Goal: Information Seeking & Learning: Learn about a topic

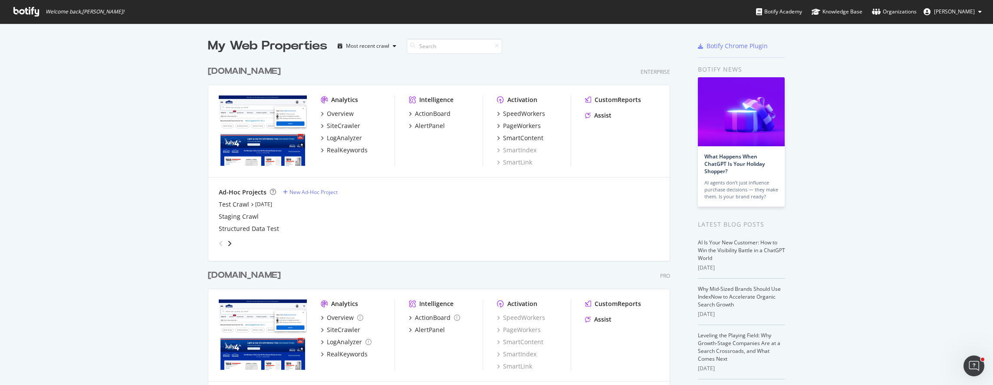
click at [234, 73] on div "[DOMAIN_NAME]" at bounding box center [244, 71] width 73 height 13
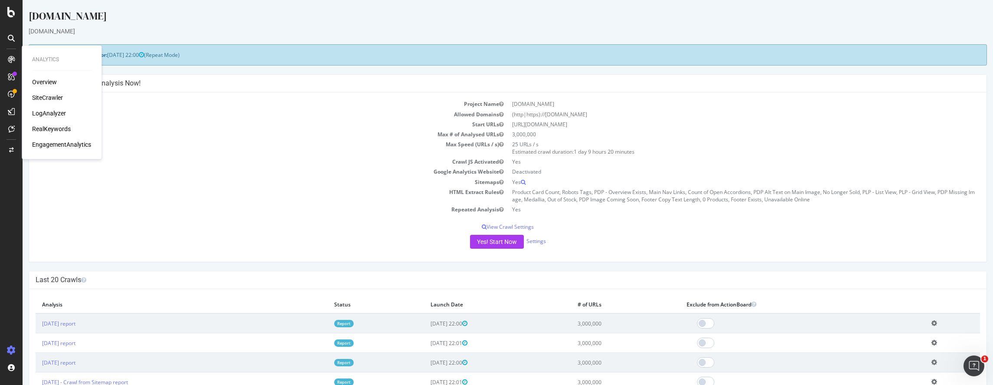
click at [49, 95] on div "SiteCrawler" at bounding box center [47, 97] width 31 height 9
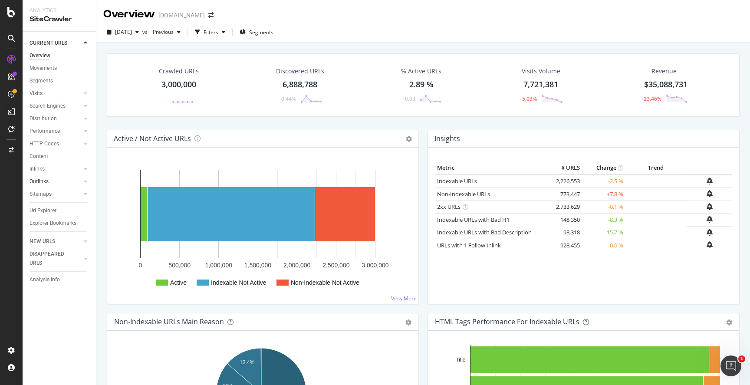
drag, startPoint x: 50, startPoint y: 182, endPoint x: 74, endPoint y: 180, distance: 24.4
click at [50, 182] on link "Outlinks" at bounding box center [56, 181] width 52 height 9
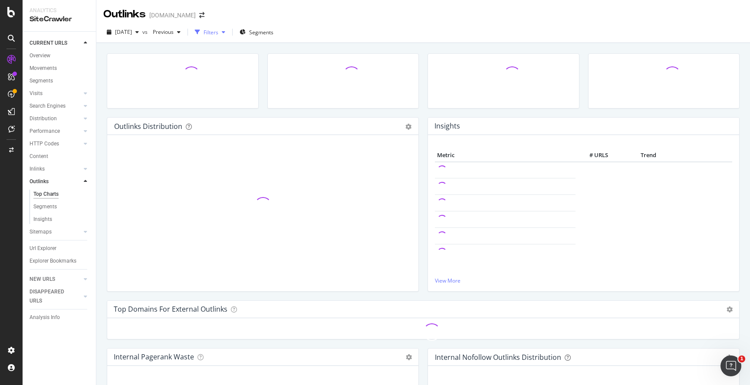
click at [218, 30] on div "Filters" at bounding box center [211, 32] width 15 height 7
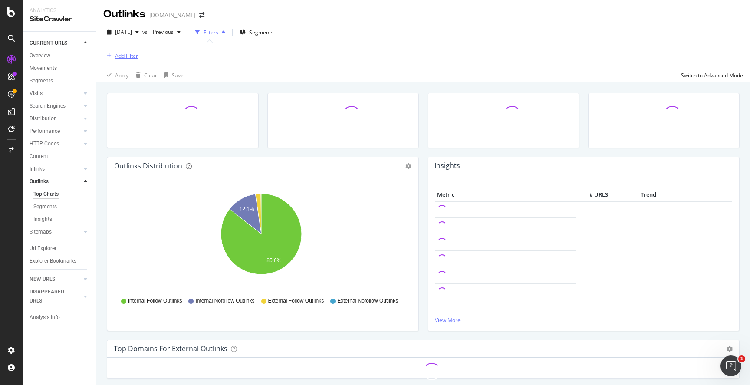
click at [129, 57] on div "Add Filter" at bounding box center [126, 55] width 23 height 7
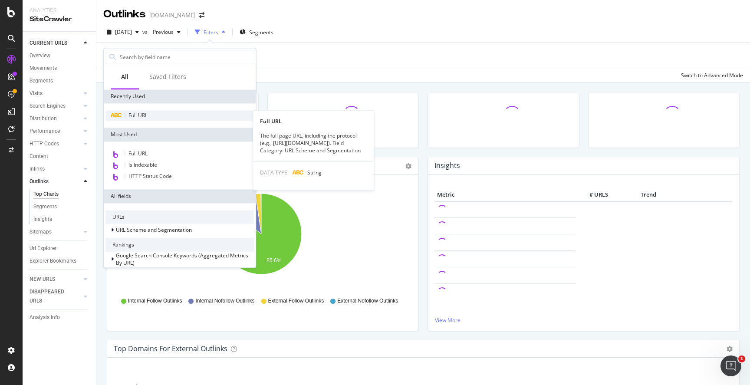
click at [137, 119] on div "Full URL" at bounding box center [180, 115] width 148 height 10
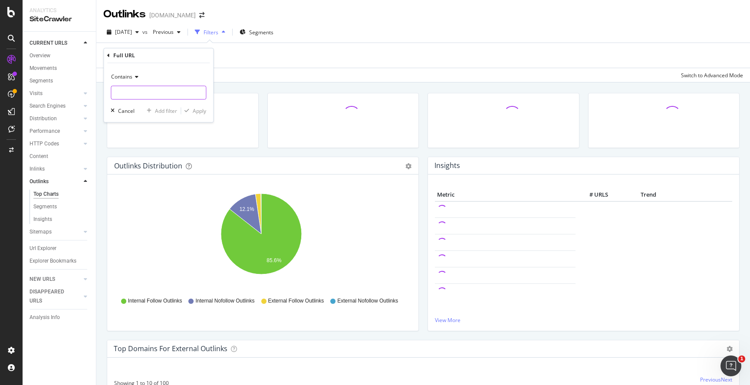
click at [147, 92] on input "text" at bounding box center [158, 93] width 95 height 14
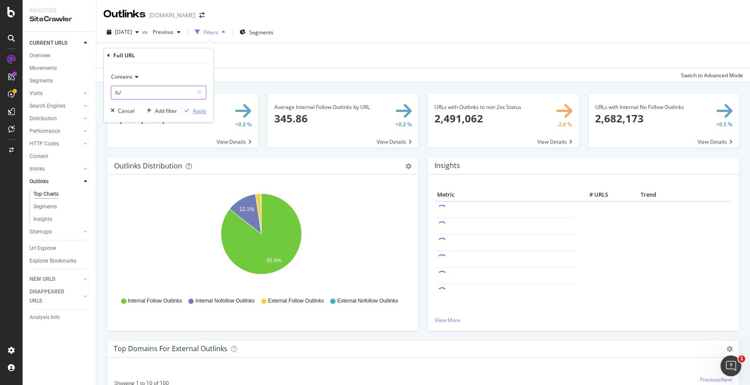
type input "/b/"
click at [198, 109] on div "Apply" at bounding box center [199, 110] width 13 height 7
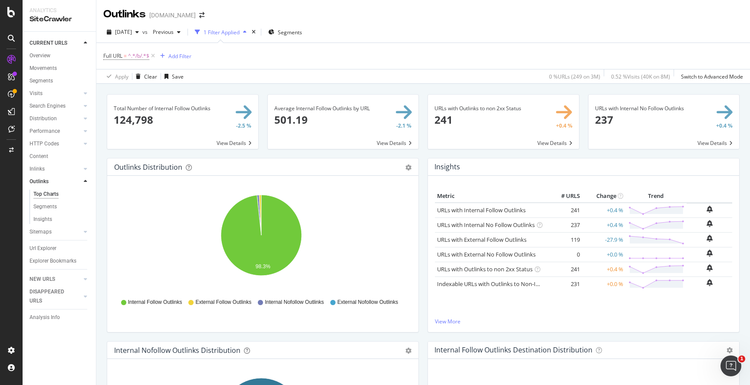
click at [229, 142] on span at bounding box center [182, 122] width 151 height 54
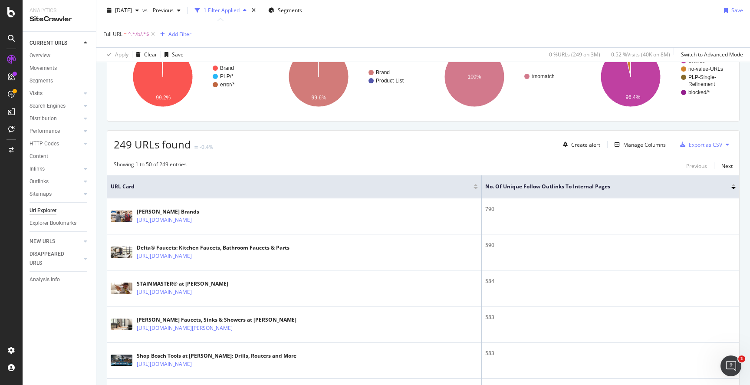
scroll to position [130, 0]
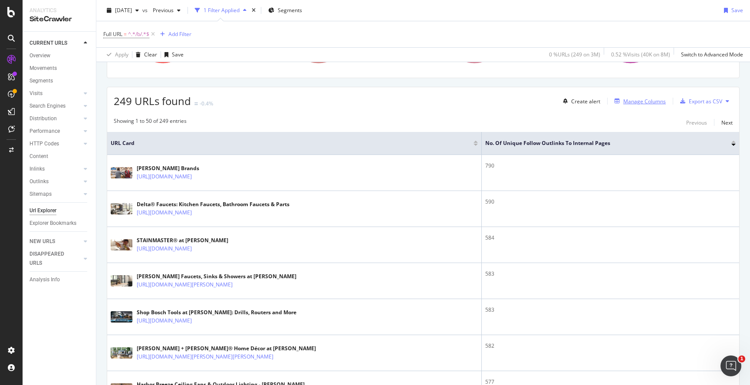
click at [646, 100] on div "Manage Columns" at bounding box center [644, 101] width 43 height 7
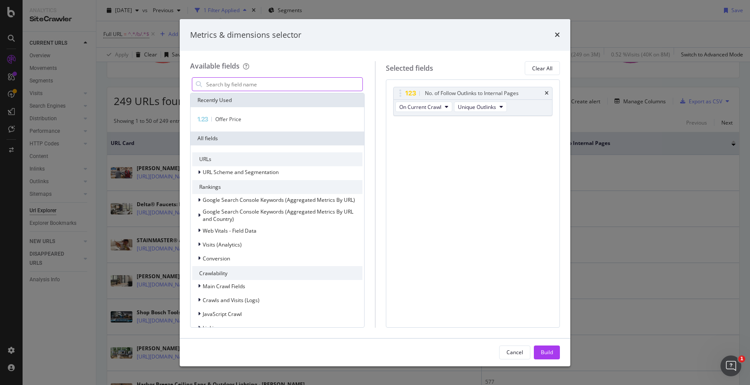
click at [242, 83] on input "modal" at bounding box center [283, 84] width 157 height 13
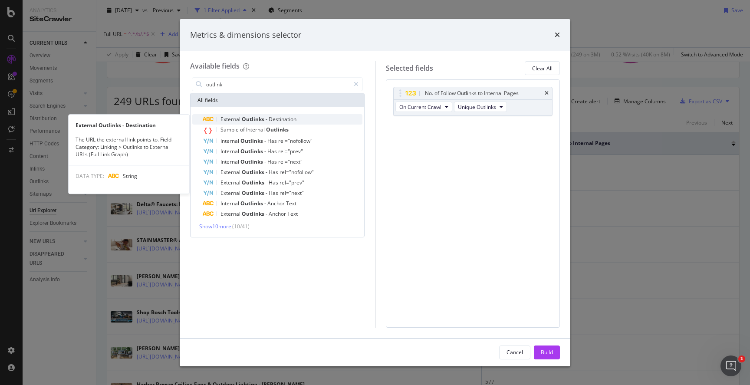
type input "outlink"
click at [264, 119] on span "Outlinks" at bounding box center [254, 118] width 24 height 7
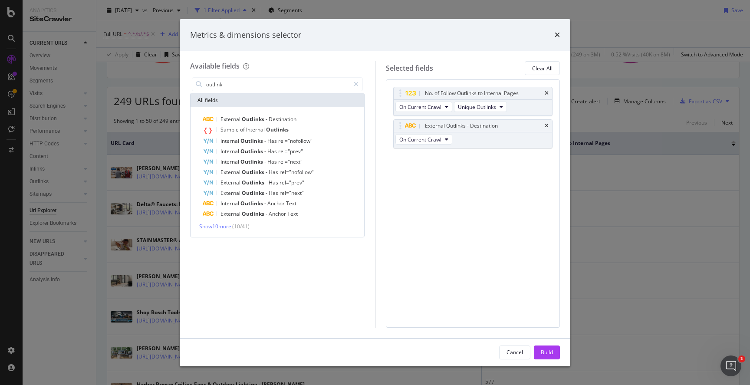
drag, startPoint x: 551, startPoint y: 354, endPoint x: 464, endPoint y: 211, distance: 167.2
click at [551, 354] on div "Build" at bounding box center [547, 352] width 12 height 7
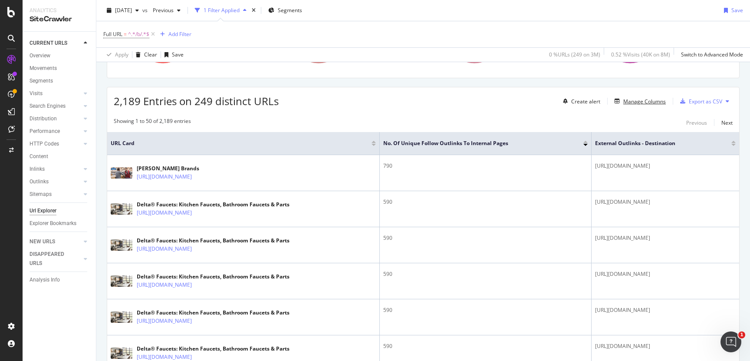
scroll to position [174, 0]
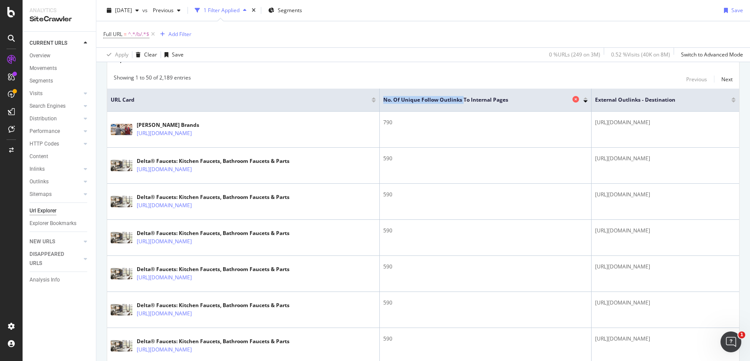
drag, startPoint x: 325, startPoint y: 100, endPoint x: 400, endPoint y: 100, distance: 75.1
click at [402, 99] on span "No. of Unique Follow Outlinks to Internal Pages" at bounding box center [476, 100] width 187 height 8
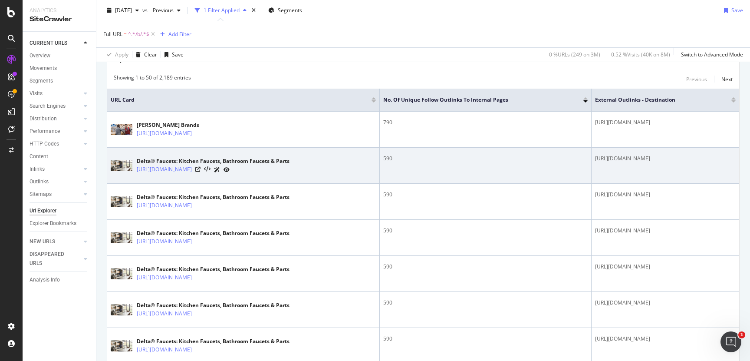
click at [383, 160] on div "590" at bounding box center [485, 159] width 204 height 8
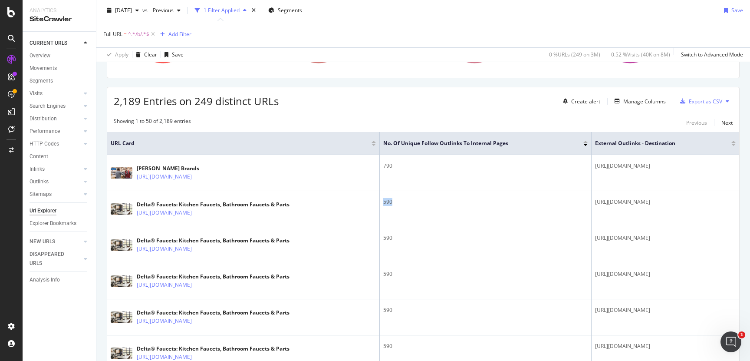
scroll to position [87, 0]
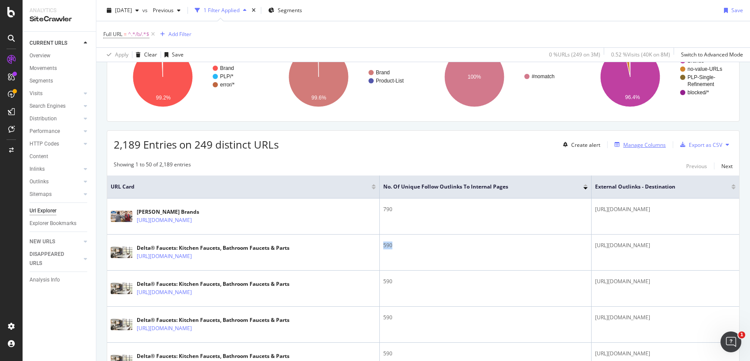
click at [625, 148] on div "Manage Columns" at bounding box center [638, 145] width 55 height 10
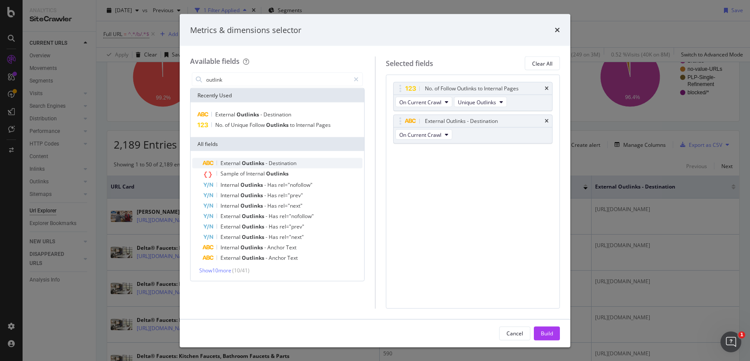
click at [254, 163] on span "Outlinks" at bounding box center [254, 162] width 24 height 7
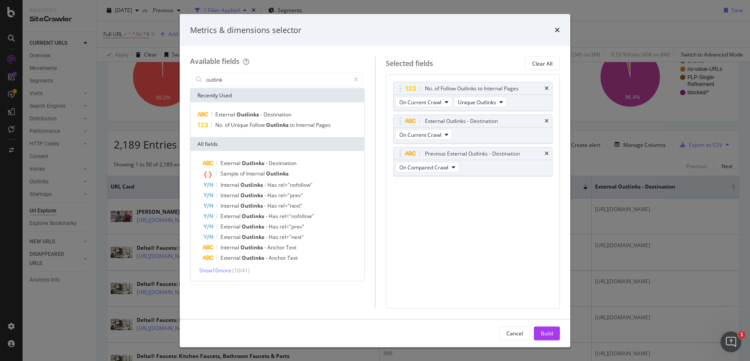
click at [547, 153] on icon "times" at bounding box center [547, 153] width 4 height 5
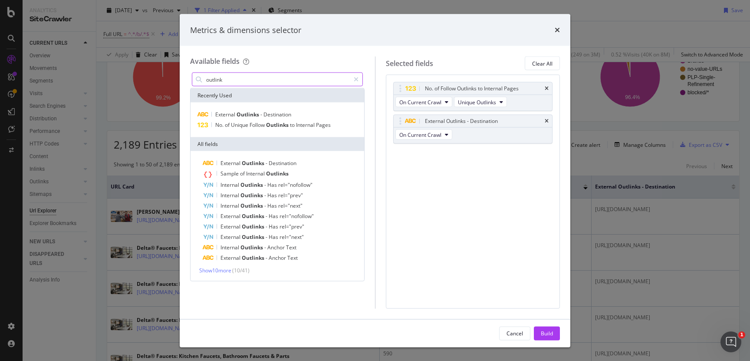
click at [240, 78] on input "outlink" at bounding box center [277, 79] width 145 height 13
type input "l"
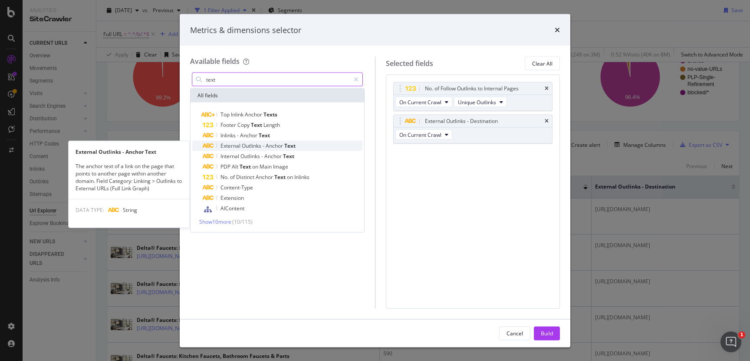
type input "text"
click at [254, 148] on span "Outlinks" at bounding box center [252, 145] width 21 height 7
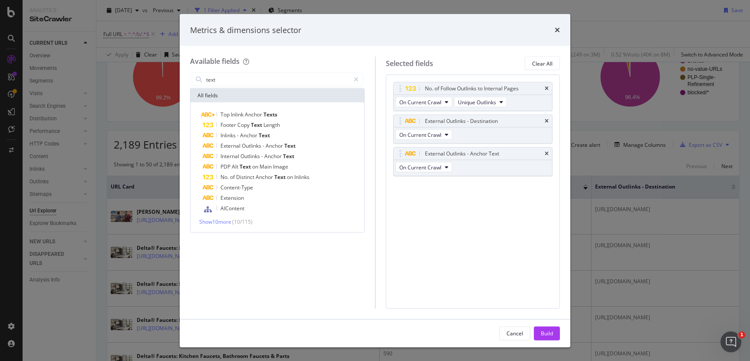
click at [548, 152] on icon "times" at bounding box center [547, 153] width 4 height 5
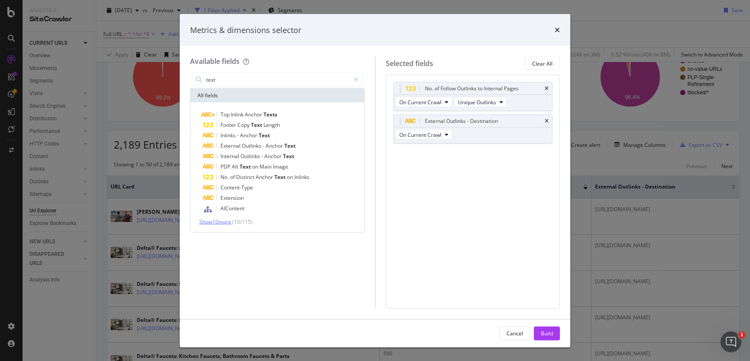
click at [224, 222] on span "Show 10 more" at bounding box center [215, 221] width 32 height 7
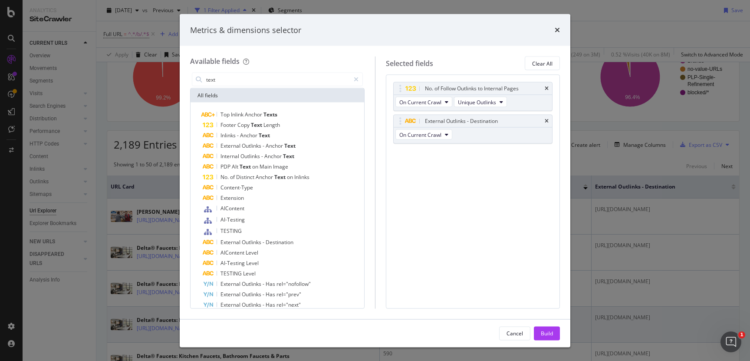
click at [519, 333] on div "Cancel" at bounding box center [515, 332] width 16 height 7
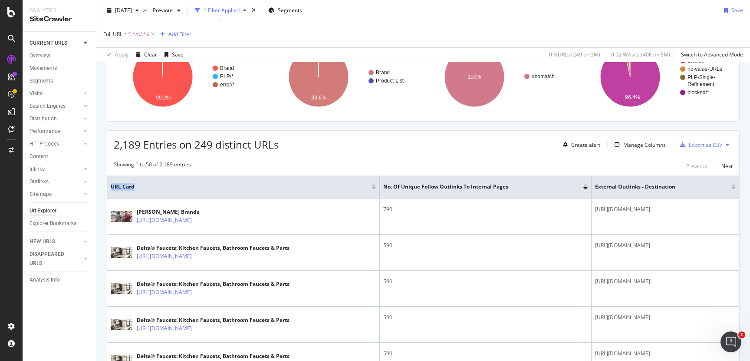
drag, startPoint x: 109, startPoint y: 189, endPoint x: 160, endPoint y: 189, distance: 50.8
click at [160, 189] on th "URL Card" at bounding box center [243, 186] width 273 height 23
click at [64, 181] on link "Outlinks" at bounding box center [56, 181] width 52 height 9
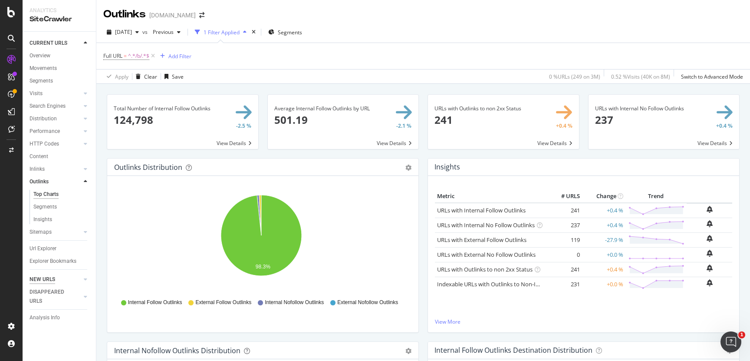
drag, startPoint x: 47, startPoint y: 247, endPoint x: 50, endPoint y: 241, distance: 6.6
click at [47, 247] on div "Url Explorer" at bounding box center [43, 248] width 27 height 9
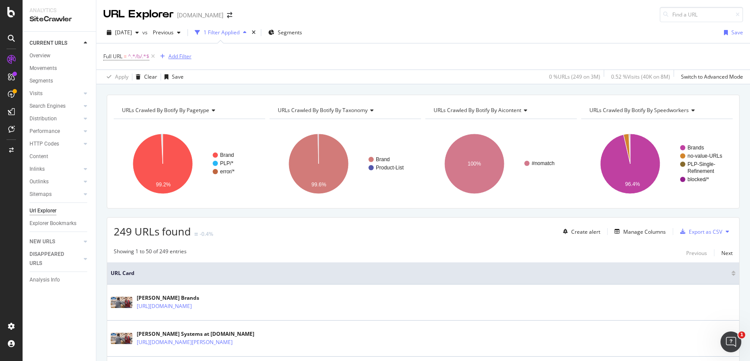
click at [180, 57] on div "Add Filter" at bounding box center [179, 56] width 23 height 7
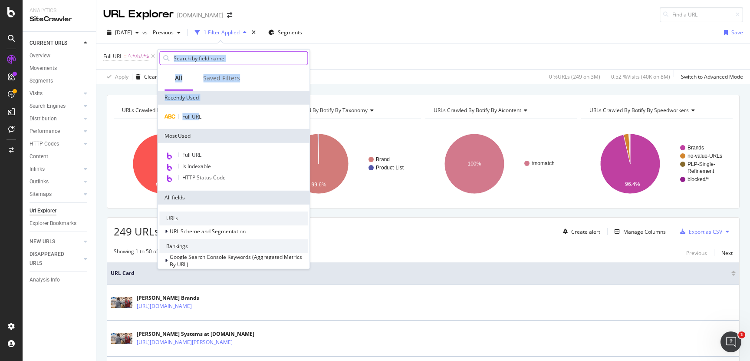
drag, startPoint x: 200, startPoint y: 117, endPoint x: 218, endPoint y: 57, distance: 62.6
click at [219, 56] on div "All Saved Filters Recently Used Full URL Most Used Full URL Is Indexable HTTP S…" at bounding box center [234, 158] width 152 height 219
click at [218, 57] on input "text" at bounding box center [240, 58] width 135 height 13
click at [230, 59] on input "text" at bounding box center [240, 58] width 135 height 13
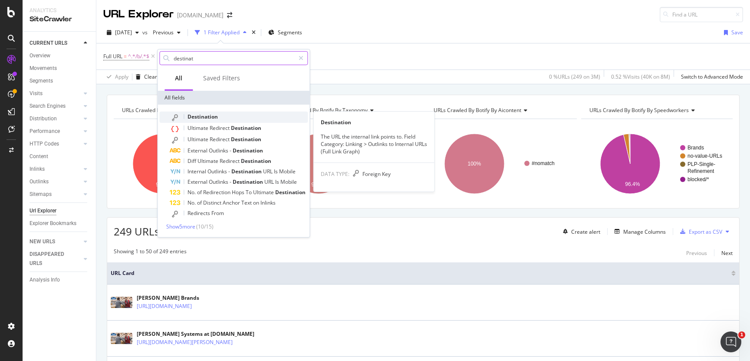
type input "destinat"
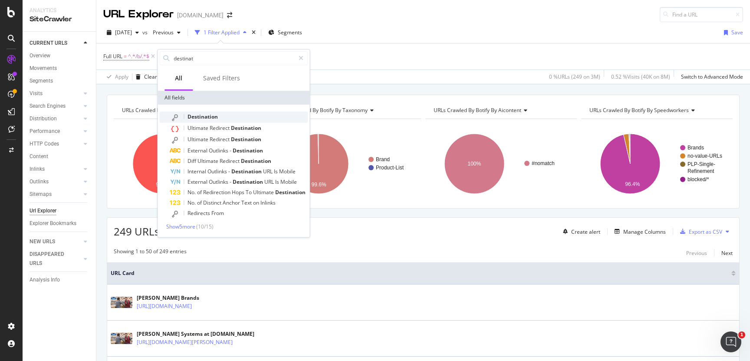
click at [212, 116] on span "Destination" at bounding box center [203, 116] width 30 height 7
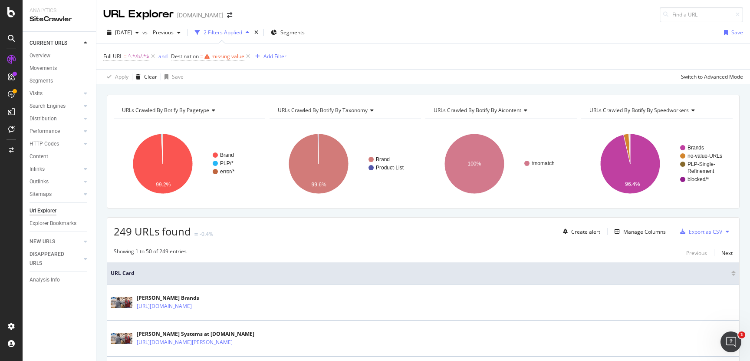
click at [305, 54] on div "Full URL = ^.*/b/.*$ and Destination = missing value Add Filter" at bounding box center [423, 56] width 640 height 26
click at [221, 57] on div "missing value" at bounding box center [227, 56] width 33 height 7
click at [178, 55] on icon at bounding box center [177, 54] width 3 height 5
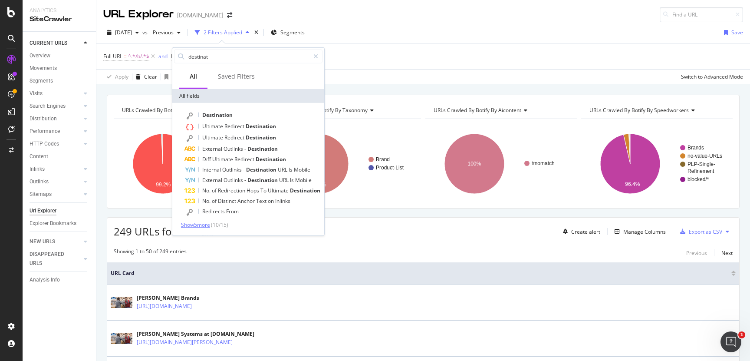
click at [195, 222] on span "Show 5 more" at bounding box center [195, 224] width 29 height 7
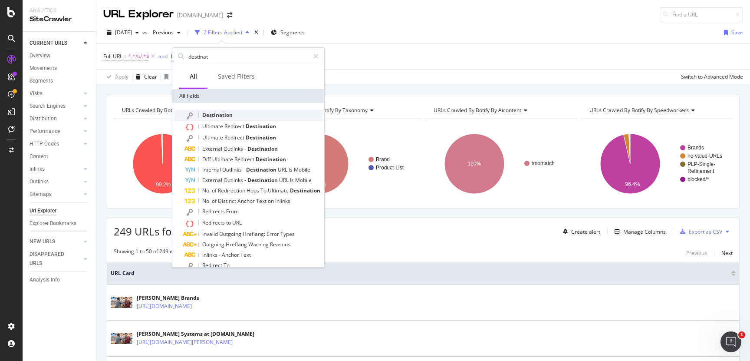
click at [210, 112] on span "Destination" at bounding box center [217, 114] width 30 height 7
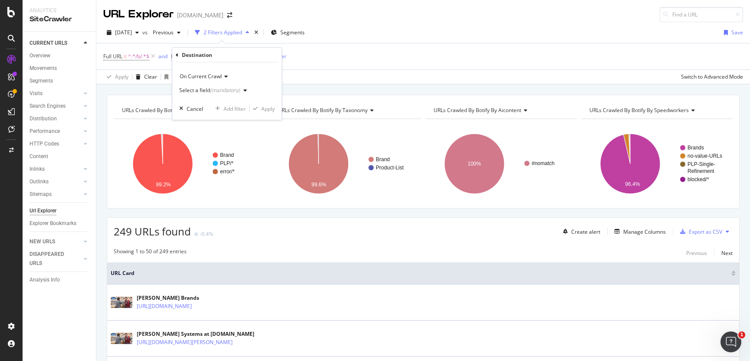
click at [231, 91] on div "(mandatory)" at bounding box center [225, 89] width 30 height 7
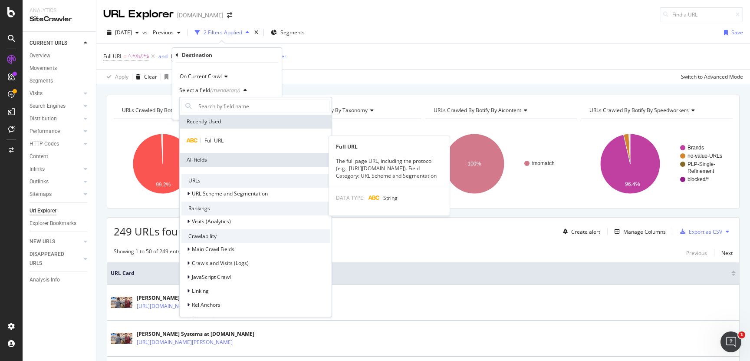
click at [215, 140] on span "Full URL" at bounding box center [213, 140] width 19 height 7
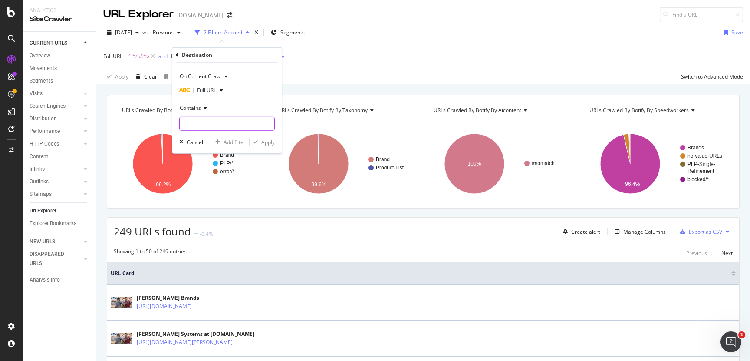
click at [215, 124] on input "text" at bounding box center [227, 124] width 95 height 14
click at [210, 119] on input "text" at bounding box center [227, 124] width 95 height 14
click at [219, 123] on input "text" at bounding box center [227, 124] width 95 height 14
click at [212, 121] on input "text" at bounding box center [227, 124] width 95 height 14
click at [209, 125] on input "text" at bounding box center [227, 124] width 95 height 14
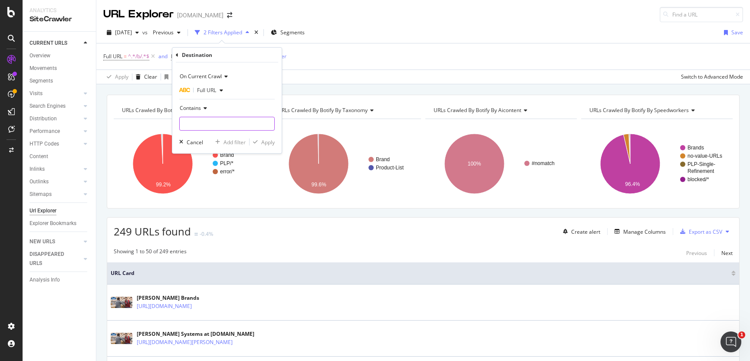
click at [218, 123] on input "text" at bounding box center [227, 124] width 95 height 14
click at [217, 120] on input "text" at bounding box center [227, 124] width 95 height 14
paste input "4294698949"
type input "4294698949"
click at [267, 141] on div "Apply" at bounding box center [267, 141] width 13 height 7
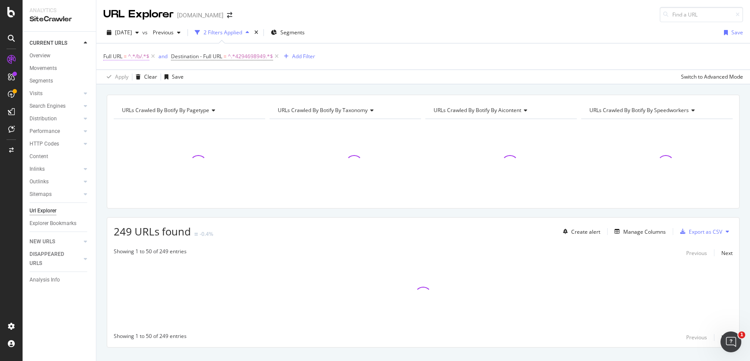
click at [142, 53] on span "^.*/b/.*$" at bounding box center [138, 56] width 21 height 12
click at [129, 90] on input "/b/" at bounding box center [152, 92] width 82 height 14
click at [125, 91] on input "/b/" at bounding box center [152, 92] width 82 height 14
click at [123, 107] on div "Cancel" at bounding box center [126, 109] width 16 height 7
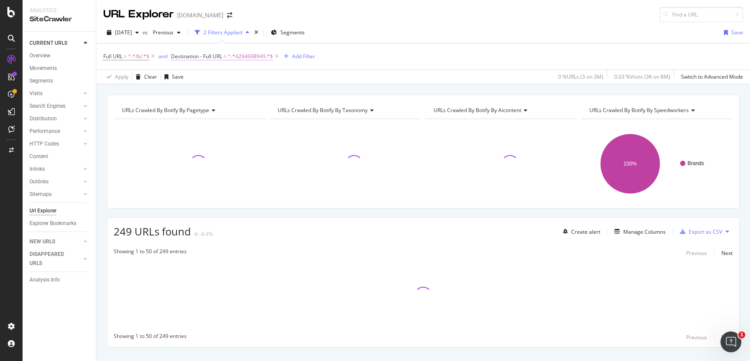
click at [246, 56] on span "^.*4294698949.*$" at bounding box center [250, 56] width 45 height 12
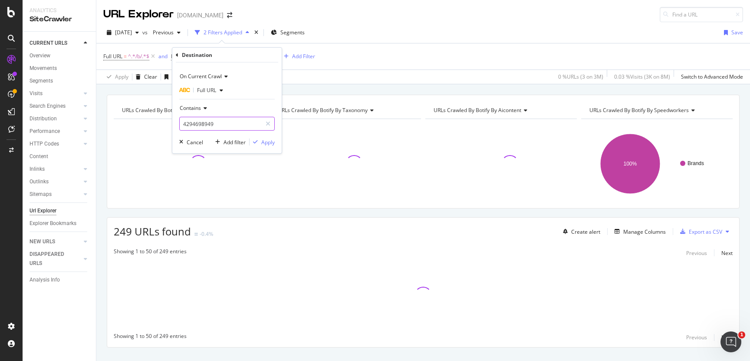
click at [202, 121] on input "4294698949" at bounding box center [221, 124] width 82 height 14
click at [204, 122] on input "4294698949" at bounding box center [221, 124] width 82 height 14
click at [191, 143] on div "Cancel" at bounding box center [195, 141] width 16 height 7
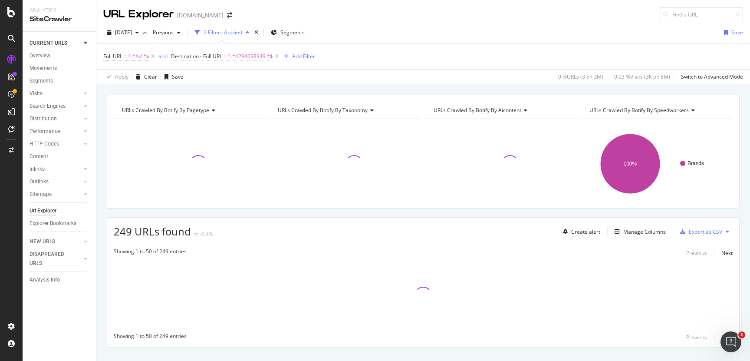
click at [191, 54] on span "Destination - Full URL" at bounding box center [196, 56] width 51 height 7
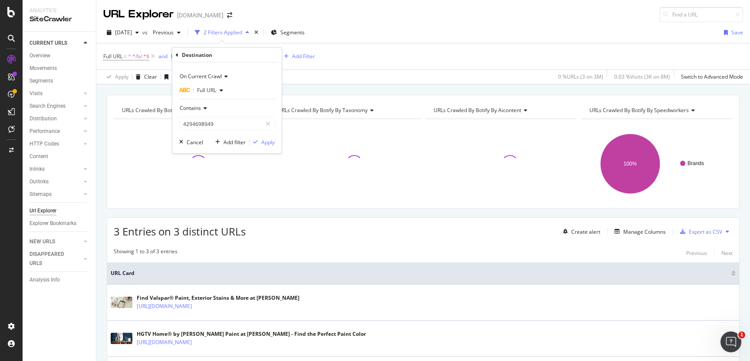
click at [386, 63] on div "Full URL = ^.*/b/.*$ and Destination - Full URL = ^.*4294698949.*$ Add Filter" at bounding box center [423, 56] width 640 height 26
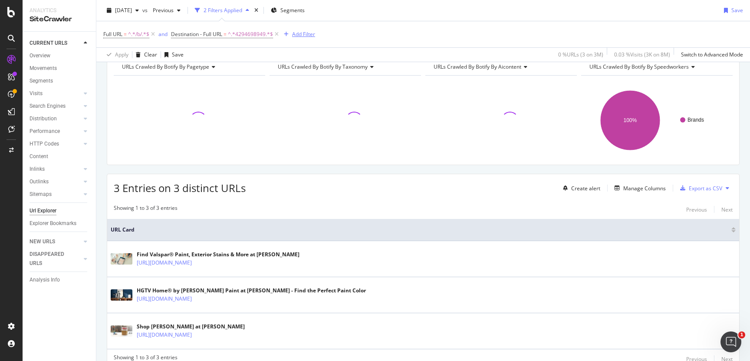
click at [299, 33] on div "Add Filter" at bounding box center [303, 33] width 23 height 7
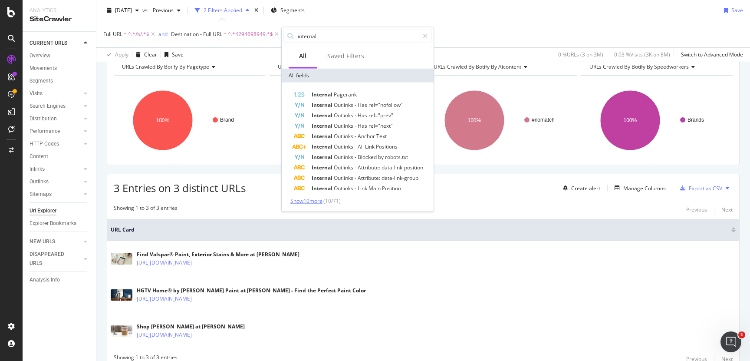
type input "internal"
click at [316, 201] on span "Show 10 more" at bounding box center [306, 200] width 32 height 7
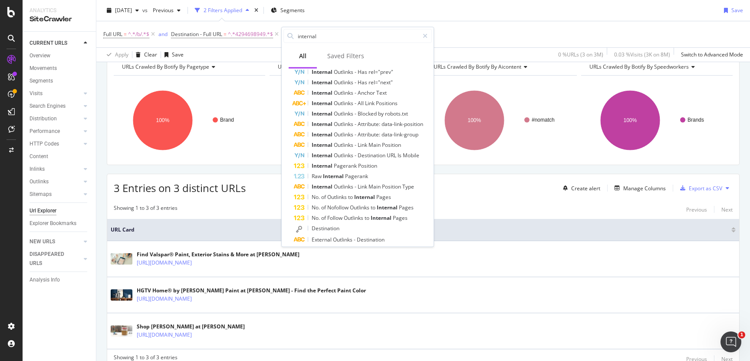
click at [332, 230] on span "Destination" at bounding box center [326, 227] width 28 height 7
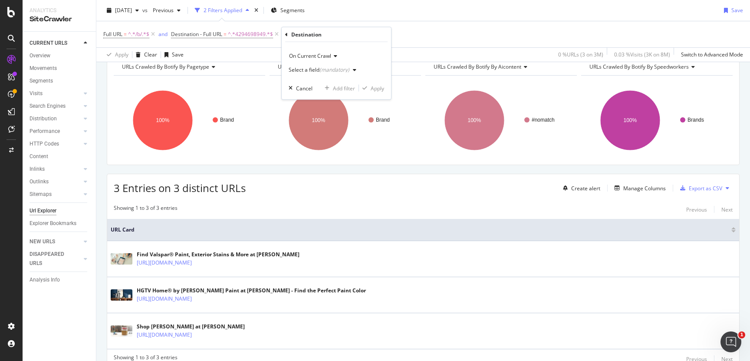
click at [325, 71] on div "(mandatory)" at bounding box center [335, 69] width 30 height 7
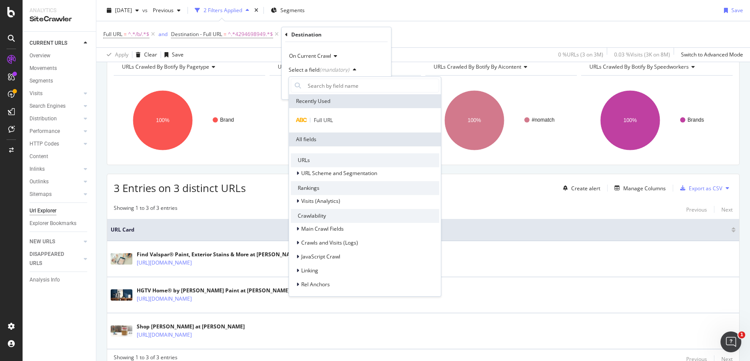
click at [433, 15] on div "2025 Aug. 16th vs Previous 2 Filters Applied Segments Save" at bounding box center [423, 11] width 654 height 17
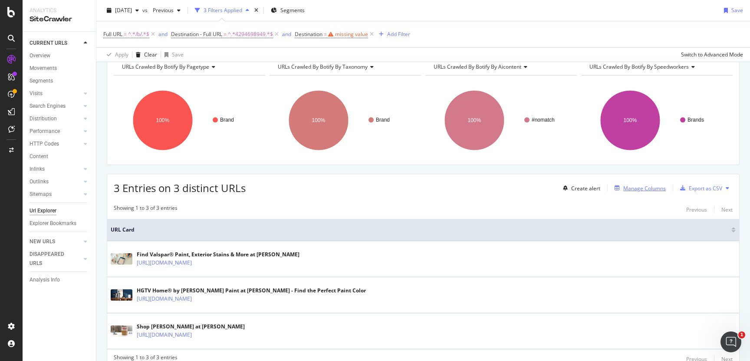
click at [623, 186] on div "Manage Columns" at bounding box center [644, 188] width 43 height 7
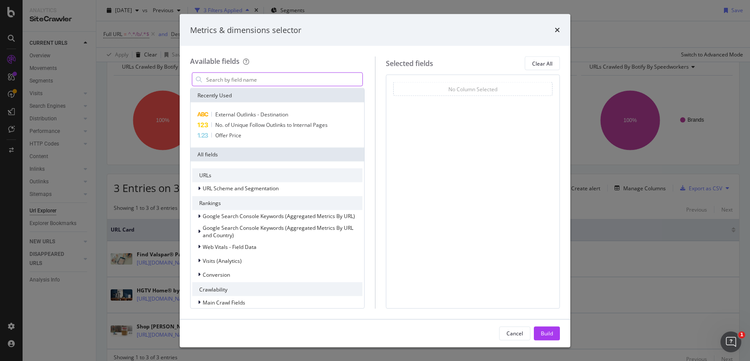
click at [254, 81] on input "modal" at bounding box center [283, 79] width 157 height 13
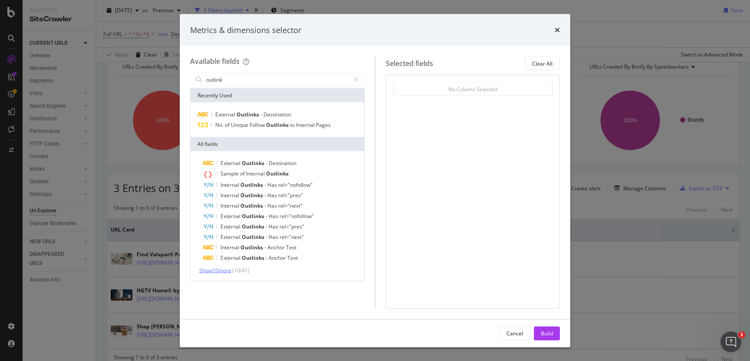
click at [225, 273] on span "Show 10 more" at bounding box center [215, 270] width 32 height 7
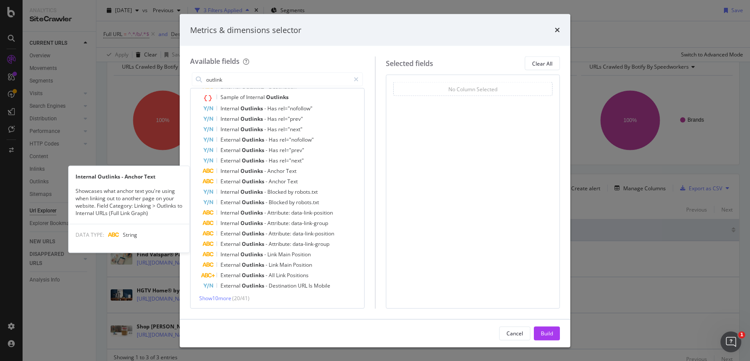
scroll to position [0, 0]
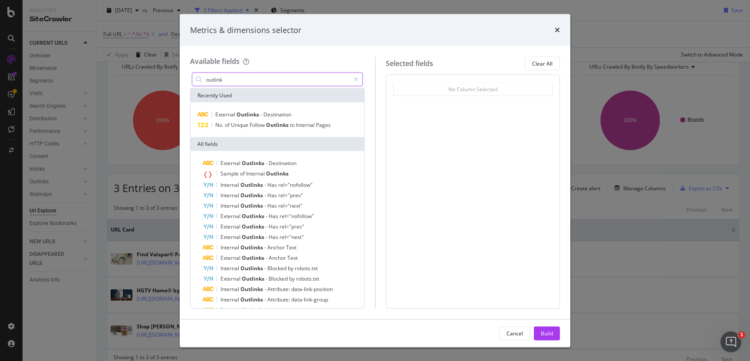
click at [231, 73] on input "outlink" at bounding box center [277, 79] width 145 height 13
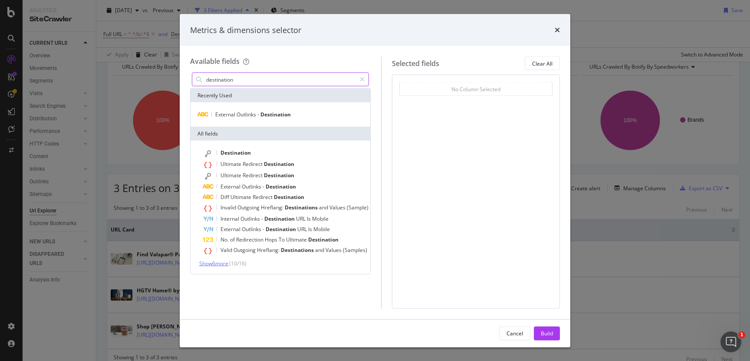
type input "destination"
click at [218, 260] on span "Show 6 more" at bounding box center [213, 263] width 29 height 7
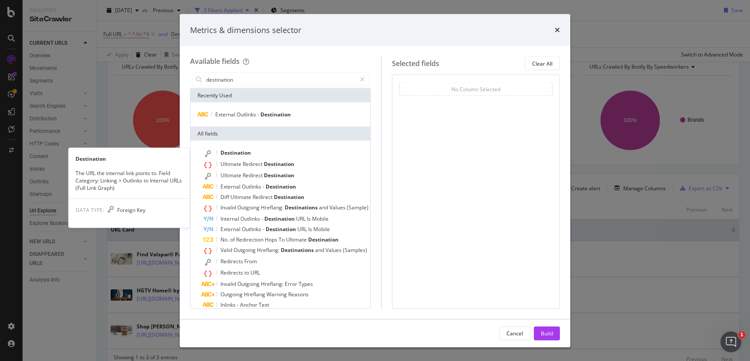
drag, startPoint x: 238, startPoint y: 151, endPoint x: 354, endPoint y: 138, distance: 117.0
click at [238, 151] on span "Destination" at bounding box center [236, 152] width 30 height 7
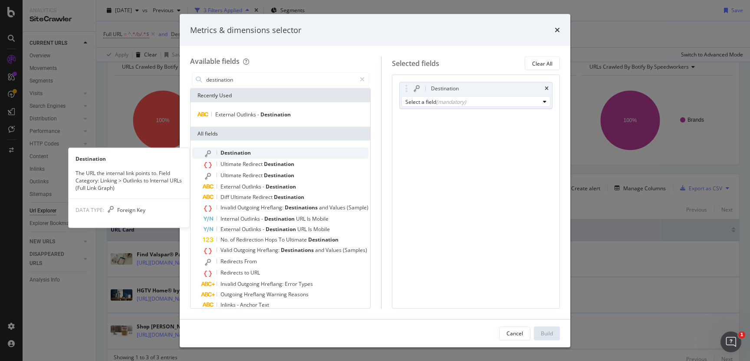
click at [231, 152] on span "Destination" at bounding box center [236, 152] width 30 height 7
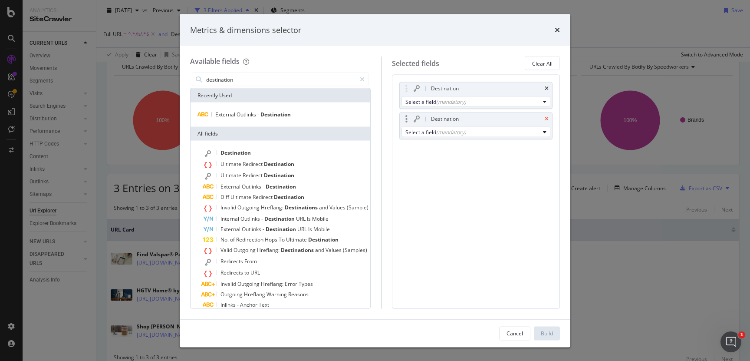
click at [545, 118] on icon "times" at bounding box center [547, 118] width 4 height 5
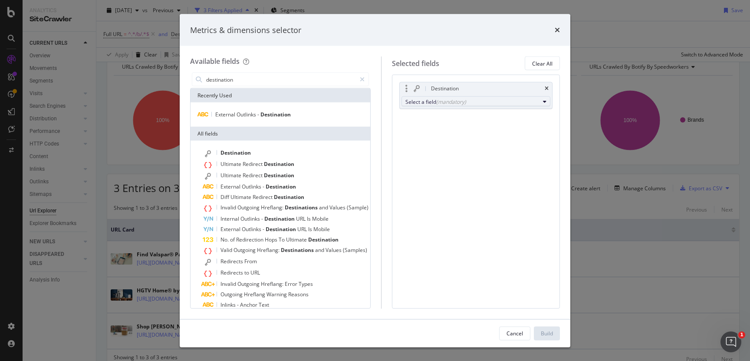
click at [512, 103] on div "Select a field (mandatory)" at bounding box center [473, 101] width 134 height 7
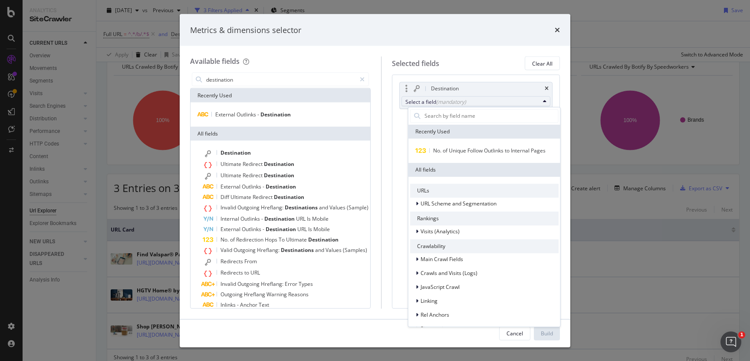
click at [512, 102] on div "Select a field (mandatory)" at bounding box center [473, 101] width 134 height 7
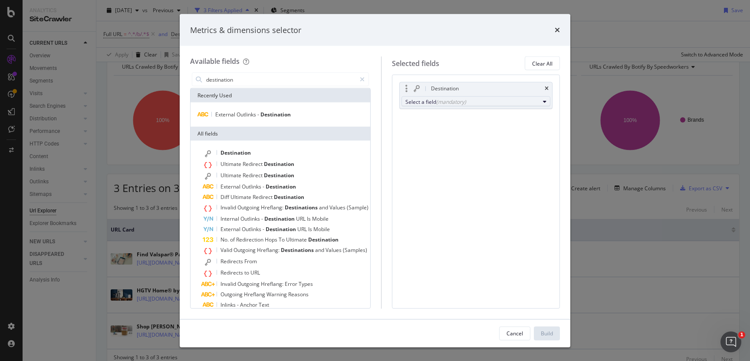
click at [474, 100] on div "Select a field (mandatory)" at bounding box center [473, 101] width 134 height 7
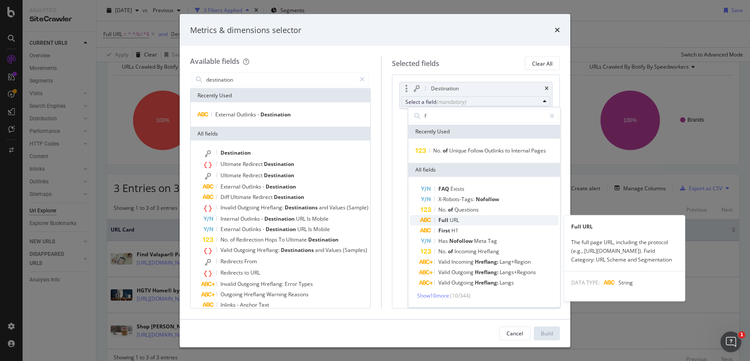
type input "f"
click at [461, 222] on span "Full URL" at bounding box center [490, 220] width 138 height 10
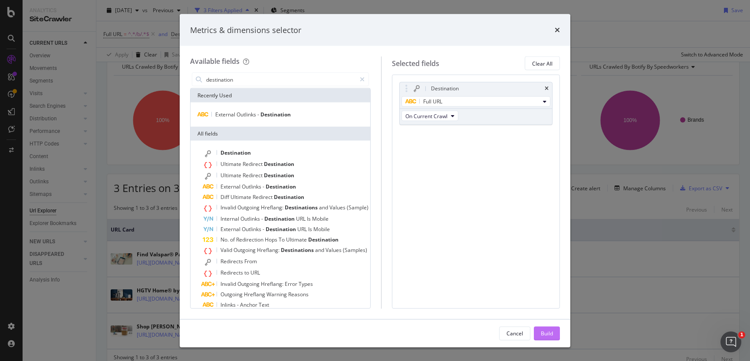
drag, startPoint x: 549, startPoint y: 338, endPoint x: 528, endPoint y: 331, distance: 22.2
click at [549, 338] on div "Build" at bounding box center [547, 332] width 12 height 13
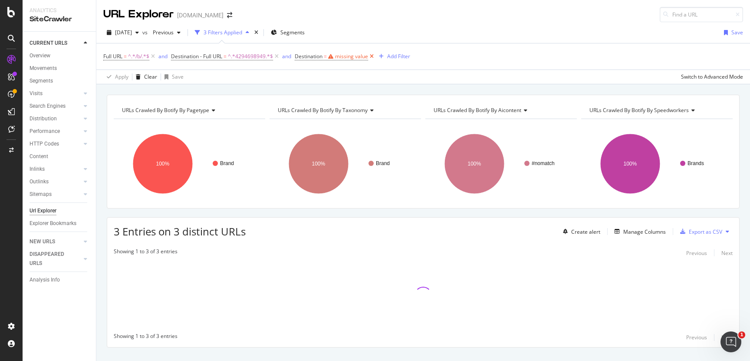
click at [373, 55] on icon at bounding box center [371, 56] width 7 height 9
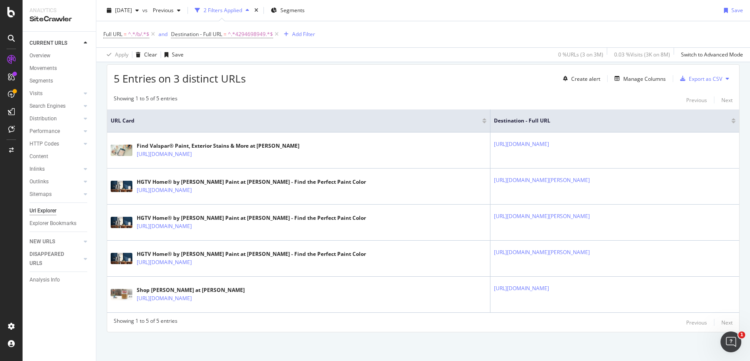
scroll to position [66, 0]
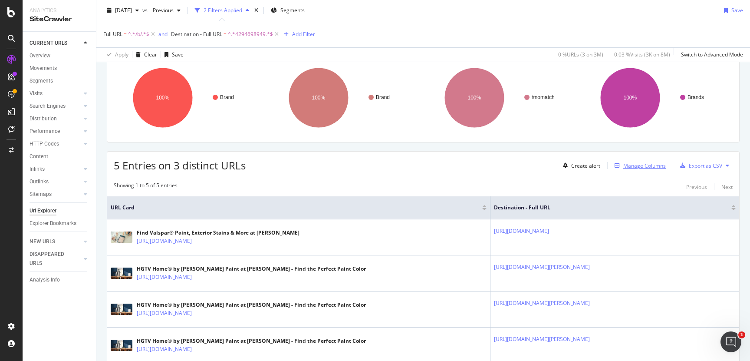
click at [632, 165] on div "Manage Columns" at bounding box center [644, 165] width 43 height 7
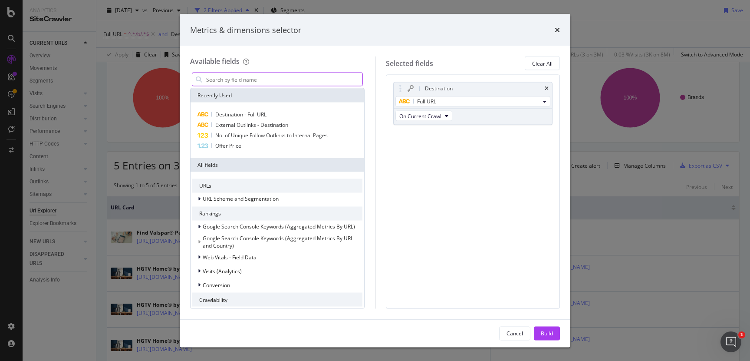
click at [219, 77] on input "modal" at bounding box center [283, 79] width 157 height 13
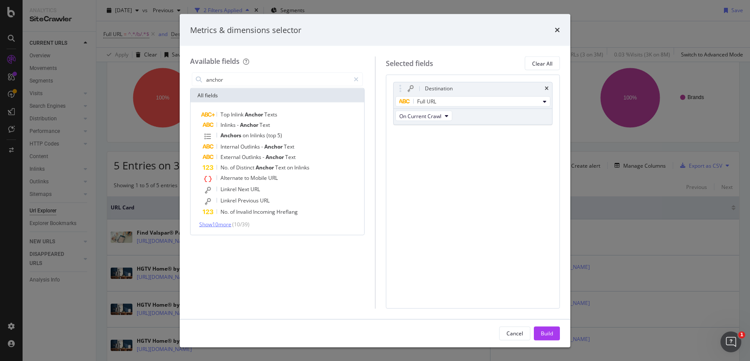
type input "anchor"
click at [224, 223] on span "Show 10 more" at bounding box center [215, 224] width 32 height 7
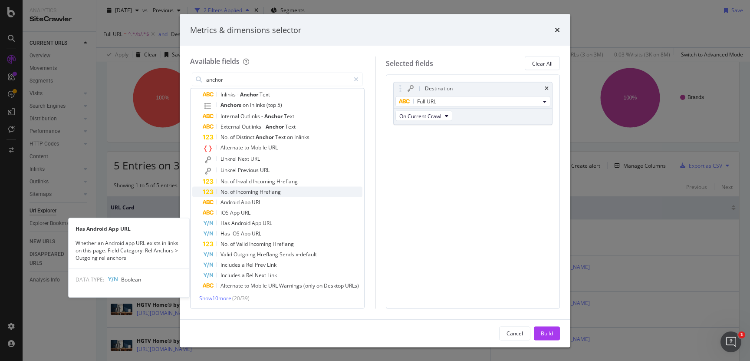
scroll to position [0, 0]
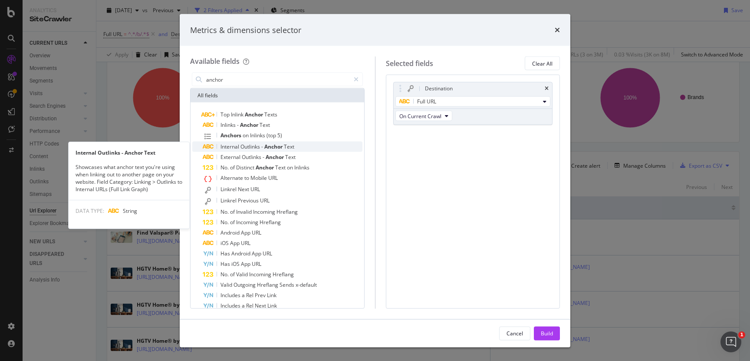
click at [246, 146] on span "Outlinks" at bounding box center [251, 146] width 21 height 7
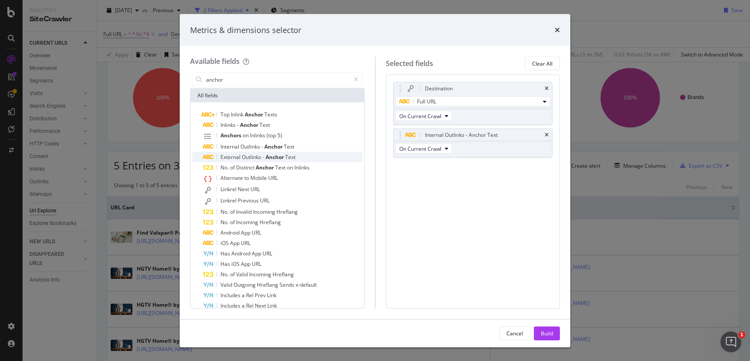
click at [245, 158] on span "Outlinks" at bounding box center [252, 156] width 21 height 7
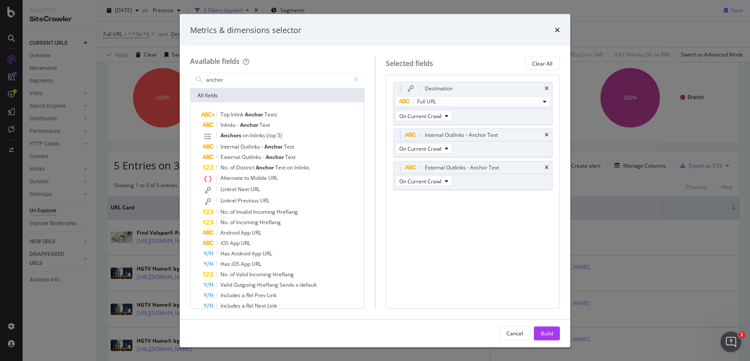
drag, startPoint x: 553, startPoint y: 336, endPoint x: 512, endPoint y: 245, distance: 99.9
click at [554, 336] on button "Build" at bounding box center [547, 333] width 26 height 14
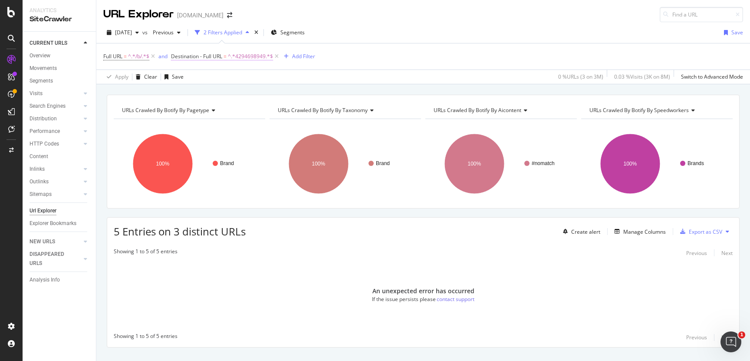
click at [248, 54] on span "^.*4294698949.*$" at bounding box center [250, 56] width 45 height 12
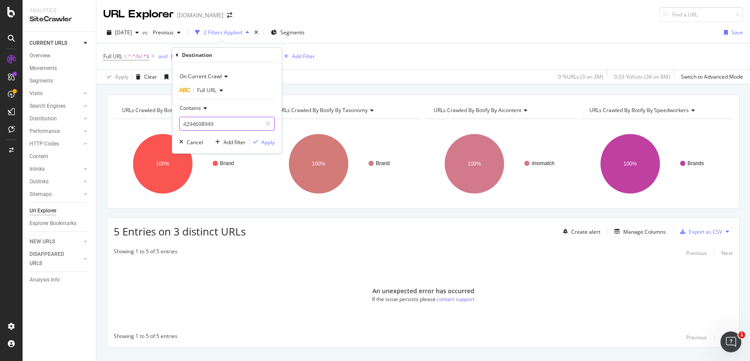
click at [214, 124] on input "4294698949" at bounding box center [221, 124] width 82 height 14
click at [205, 122] on input "4294698949" at bounding box center [221, 124] width 82 height 14
click at [203, 122] on input "4294698949" at bounding box center [221, 124] width 82 height 14
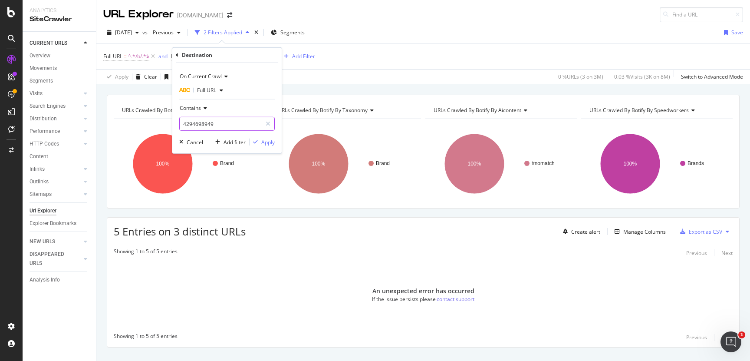
click at [203, 123] on input "4294698949" at bounding box center [221, 124] width 82 height 14
click at [198, 122] on input "4294698949" at bounding box center [221, 124] width 82 height 14
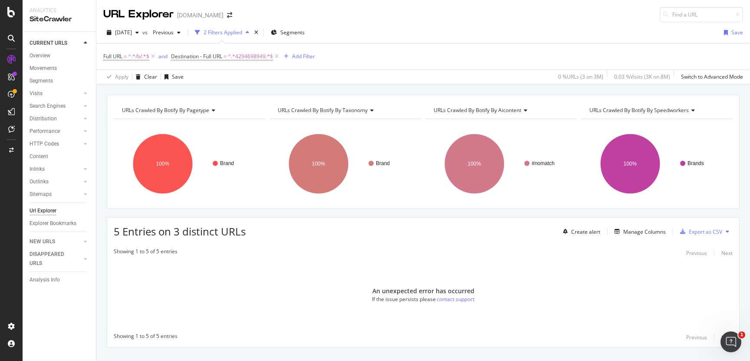
click at [375, 59] on div "Full URL = ^.*/b/.*$ and Destination - Full URL = ^.*4294698949.*$ Add Filter" at bounding box center [423, 56] width 640 height 26
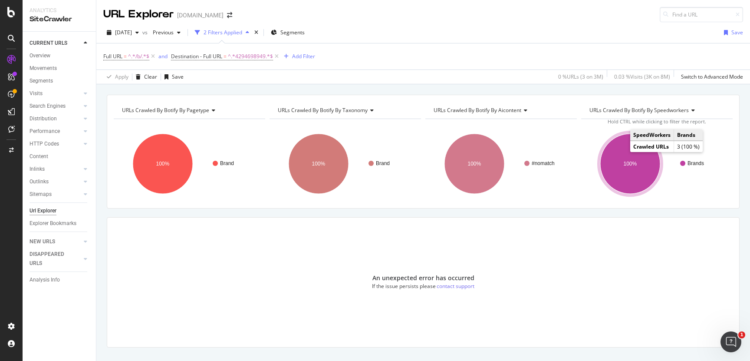
scroll to position [16, 0]
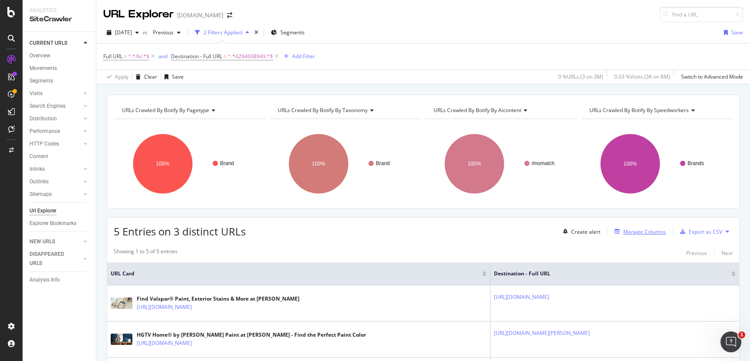
click at [627, 231] on div "Manage Columns" at bounding box center [644, 231] width 43 height 7
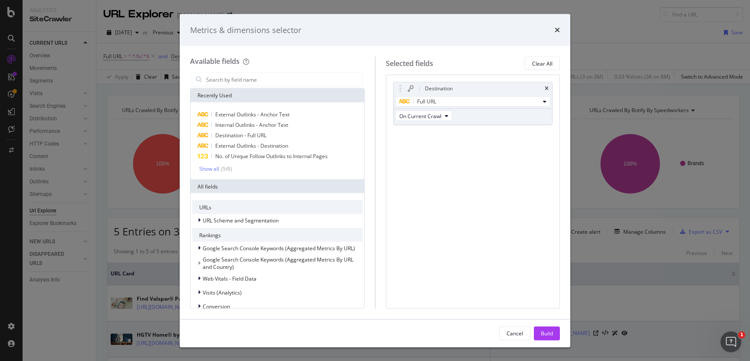
drag, startPoint x: 551, startPoint y: 336, endPoint x: 573, endPoint y: 321, distance: 26.5
click at [552, 336] on div "Build" at bounding box center [547, 332] width 12 height 7
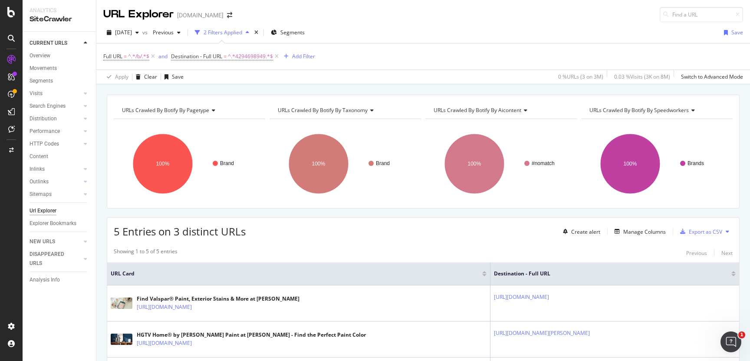
drag, startPoint x: 478, startPoint y: 12, endPoint x: 451, endPoint y: 34, distance: 34.2
click at [502, 37] on div "2025 Aug. 16th vs Previous 2 Filters Applied Segments Save" at bounding box center [423, 34] width 654 height 17
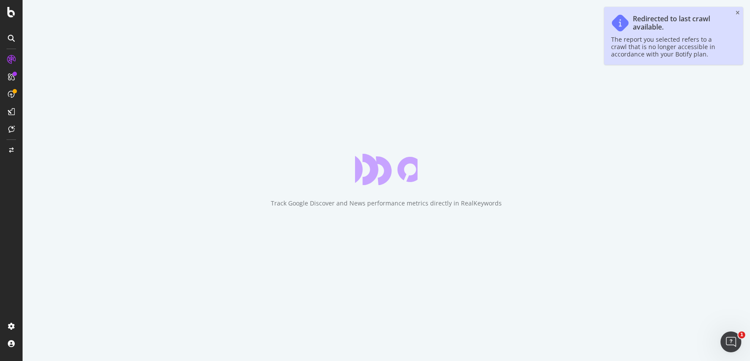
click at [737, 13] on icon "close toast" at bounding box center [738, 12] width 4 height 5
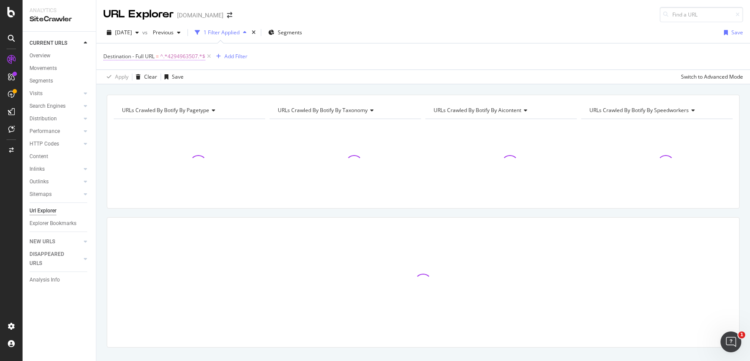
click at [169, 56] on span "^.*4294963507.*$" at bounding box center [182, 56] width 45 height 12
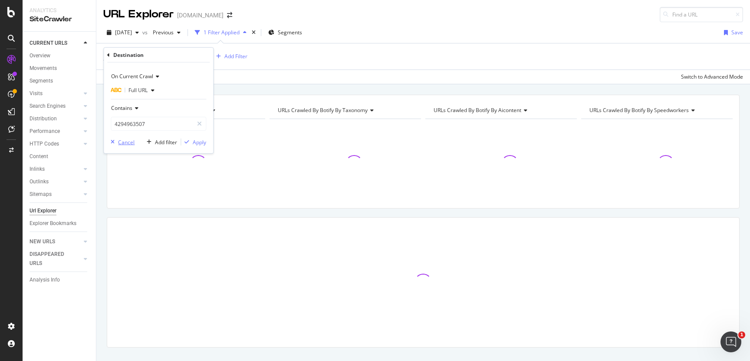
click at [125, 142] on div "Cancel" at bounding box center [126, 141] width 16 height 7
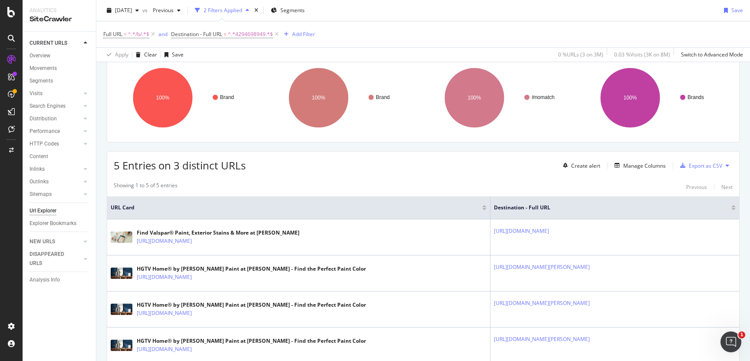
scroll to position [153, 0]
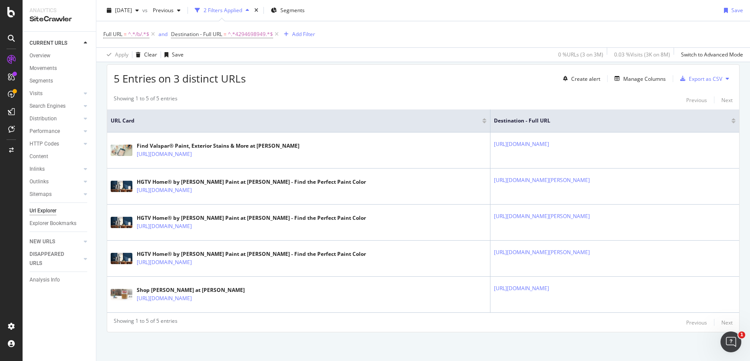
drag, startPoint x: 247, startPoint y: 35, endPoint x: 253, endPoint y: 24, distance: 12.8
click at [247, 35] on span "^.*4294698949.*$" at bounding box center [250, 34] width 45 height 12
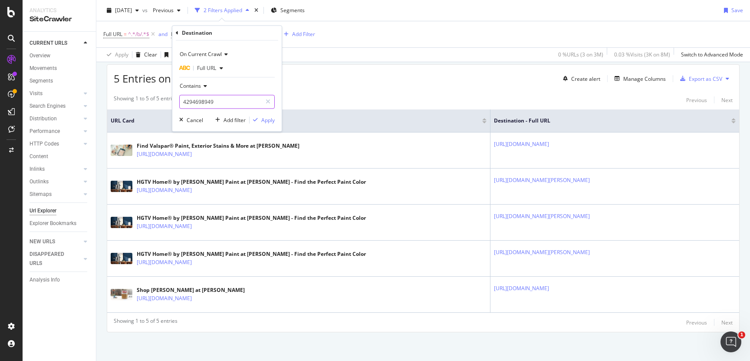
click at [219, 100] on input "4294698949" at bounding box center [221, 102] width 82 height 14
click at [218, 104] on input "/c/" at bounding box center [221, 102] width 82 height 14
type input "/c/A"
click at [270, 119] on div "Apply" at bounding box center [267, 119] width 13 height 7
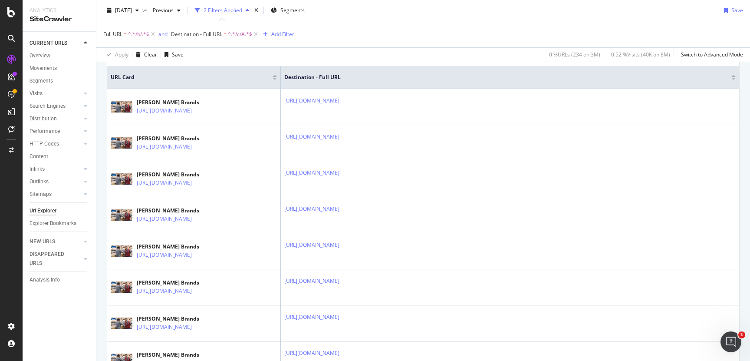
scroll to position [66, 0]
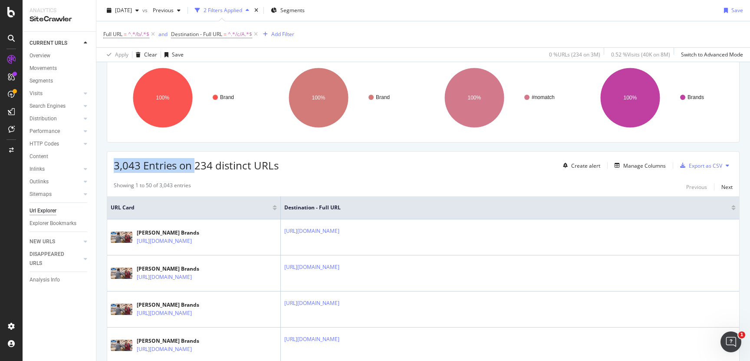
drag, startPoint x: 193, startPoint y: 164, endPoint x: 104, endPoint y: 171, distance: 89.8
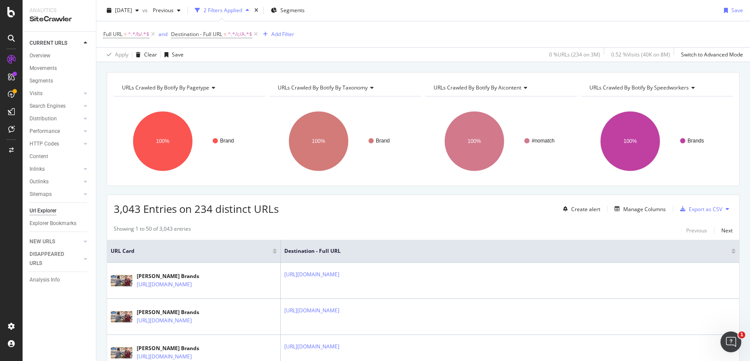
scroll to position [0, 0]
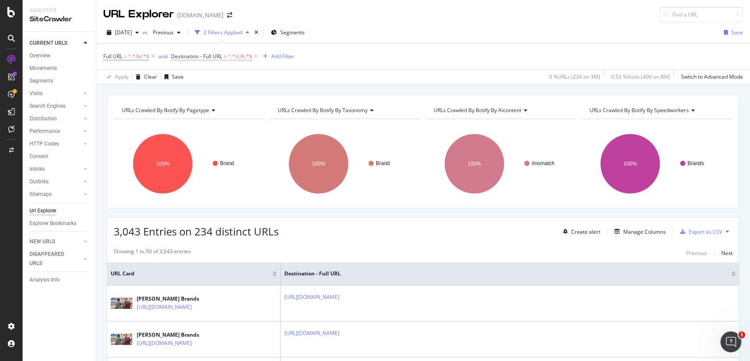
click at [230, 56] on span "^.*/c/A.*$" at bounding box center [240, 56] width 24 height 12
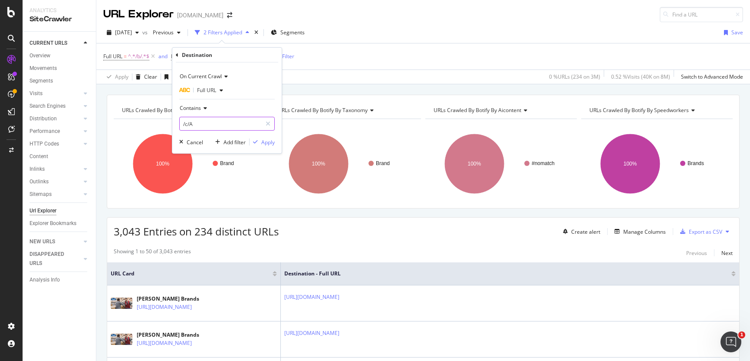
click at [209, 120] on input "/c/A" at bounding box center [221, 124] width 82 height 14
paste input "4294612528"
type input "4294612528"
click at [200, 109] on span "Contains" at bounding box center [190, 107] width 21 height 7
click at [250, 58] on div "Destination" at bounding box center [227, 55] width 102 height 15
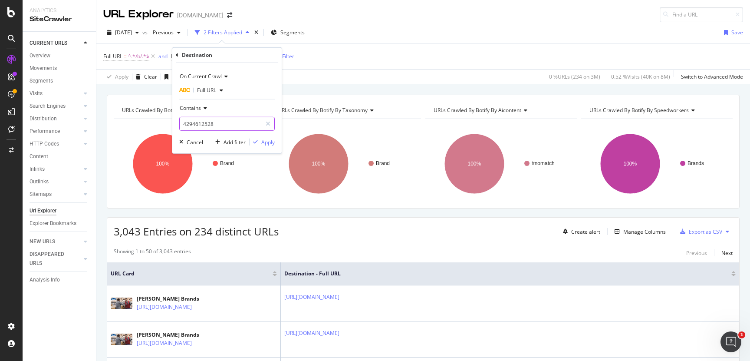
click at [224, 123] on input "4294612528" at bounding box center [221, 124] width 82 height 14
click at [201, 122] on input "4294612528" at bounding box center [221, 124] width 82 height 14
click at [201, 123] on input "4294612528" at bounding box center [221, 124] width 82 height 14
click at [224, 125] on input "4294612528" at bounding box center [221, 124] width 82 height 14
click at [220, 125] on input "4294612528" at bounding box center [221, 124] width 82 height 14
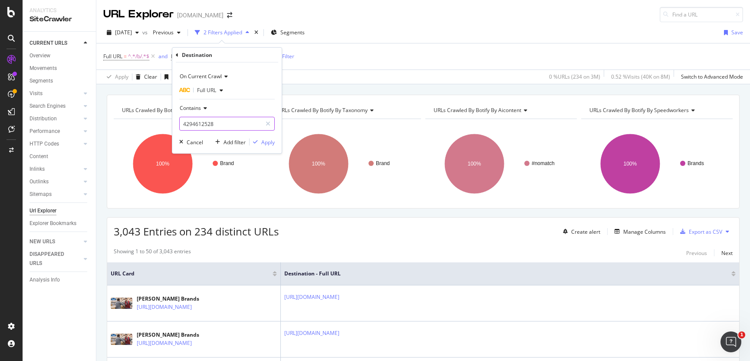
drag, startPoint x: 224, startPoint y: 123, endPoint x: 184, endPoint y: 121, distance: 40.0
click at [184, 121] on input "4294612528" at bounding box center [221, 124] width 82 height 14
click at [197, 122] on input "4294612528" at bounding box center [221, 124] width 82 height 14
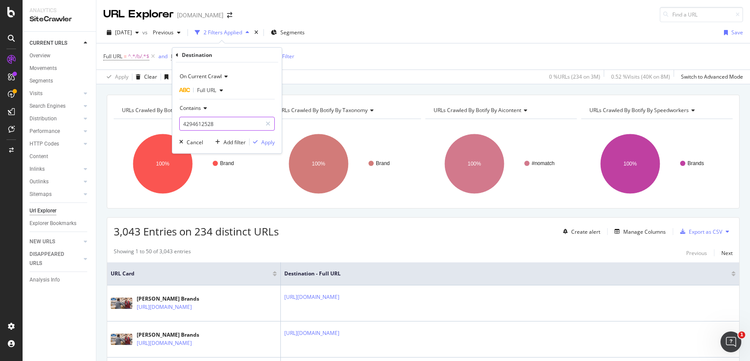
click at [222, 121] on input "4294612528" at bounding box center [221, 124] width 82 height 14
click at [197, 121] on input "4294612528" at bounding box center [221, 124] width 82 height 14
drag, startPoint x: 195, startPoint y: 142, endPoint x: 220, endPoint y: 127, distance: 29.8
click at [220, 127] on div "On Current Crawl Full URL Contains 4294612528 Cancel Add filter Apply" at bounding box center [226, 108] width 109 height 91
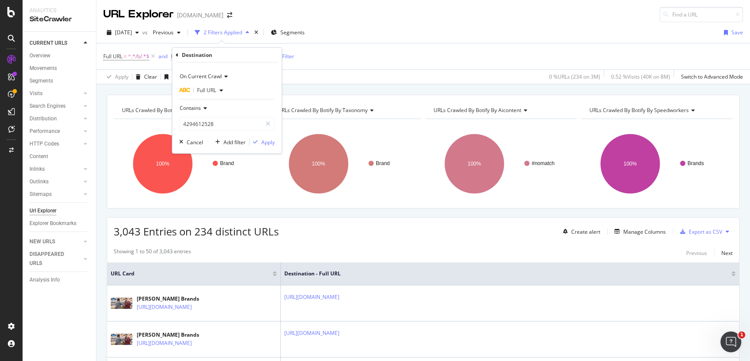
click at [204, 108] on icon at bounding box center [204, 108] width 6 height 5
click at [251, 82] on div "On Current Crawl" at bounding box center [227, 76] width 96 height 14
click at [266, 142] on div "Apply" at bounding box center [267, 141] width 13 height 7
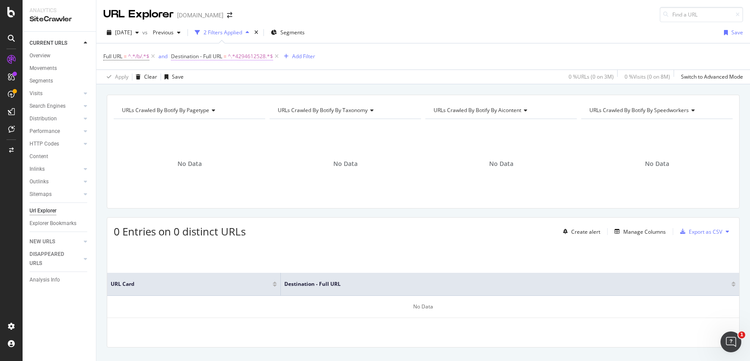
click at [241, 55] on span "^.*4294612528.*$" at bounding box center [250, 56] width 45 height 12
click at [194, 141] on div "Cancel" at bounding box center [195, 141] width 16 height 7
click at [139, 57] on span "^.*/b/.*$" at bounding box center [138, 56] width 21 height 12
click at [138, 86] on input "/b/" at bounding box center [152, 92] width 82 height 14
type input "/c/"
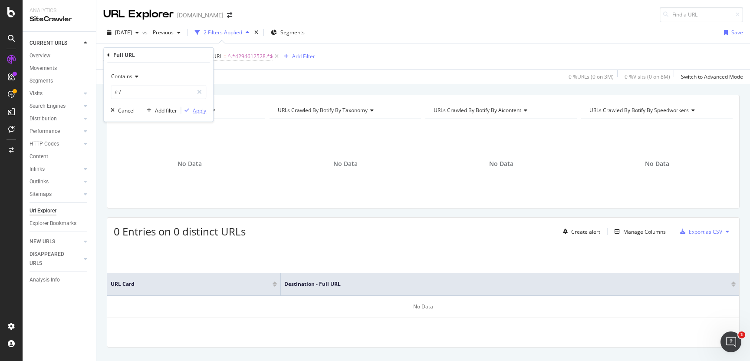
click at [196, 109] on div "Apply" at bounding box center [199, 109] width 13 height 7
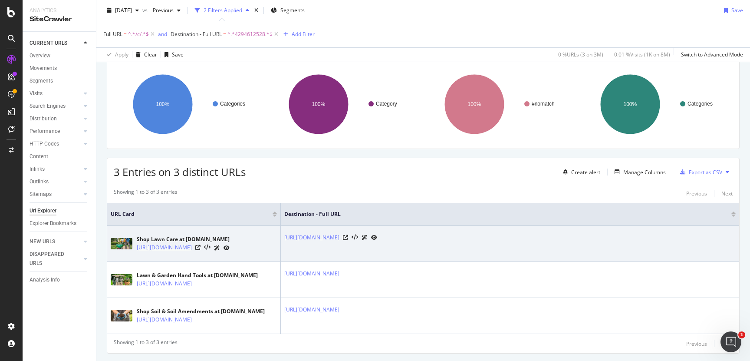
scroll to position [100, 0]
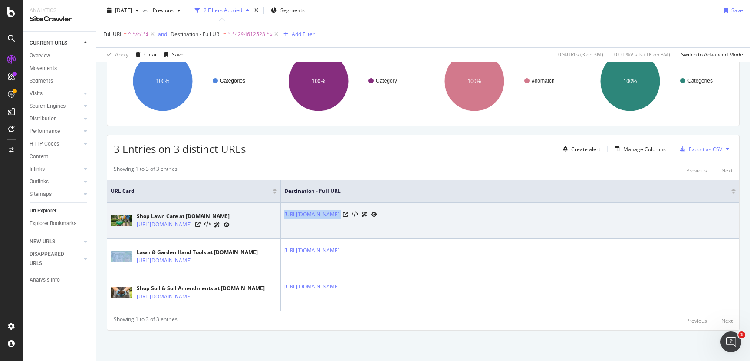
drag, startPoint x: 468, startPoint y: 191, endPoint x: 285, endPoint y: 192, distance: 183.7
click at [285, 210] on div "[URL][DOMAIN_NAME]" at bounding box center [510, 214] width 452 height 9
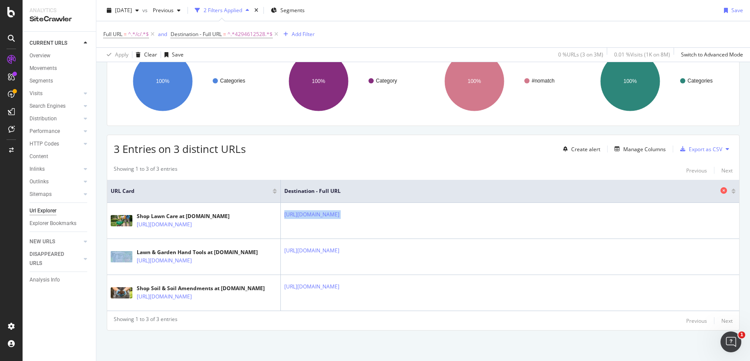
copy tbody "[URL][DOMAIN_NAME]"
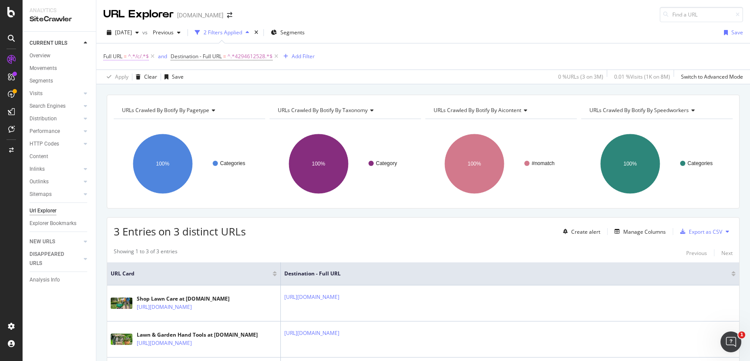
click at [136, 56] on span "^.*/c/.*$" at bounding box center [138, 56] width 21 height 12
click at [133, 83] on div "Contains /c/" at bounding box center [159, 84] width 96 height 30
click at [139, 90] on input "/c/" at bounding box center [152, 92] width 82 height 14
click at [144, 90] on input "/c/" at bounding box center [152, 92] width 82 height 14
type input "/pd/"
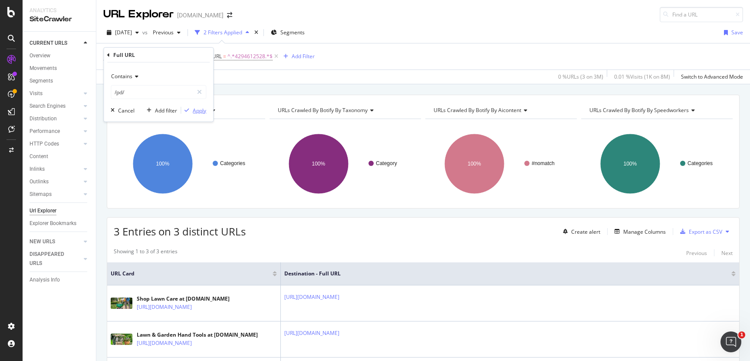
click at [199, 111] on div "Apply" at bounding box center [199, 109] width 13 height 7
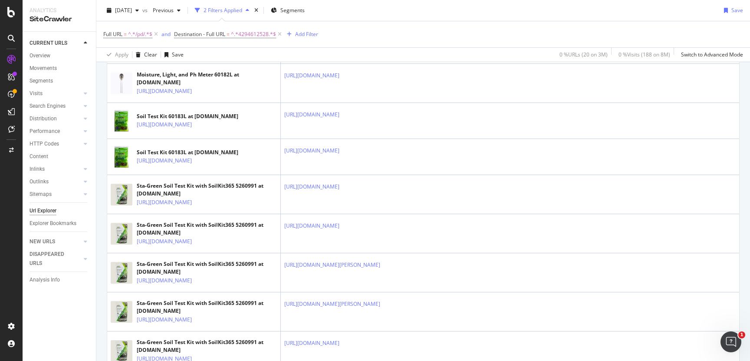
scroll to position [217, 0]
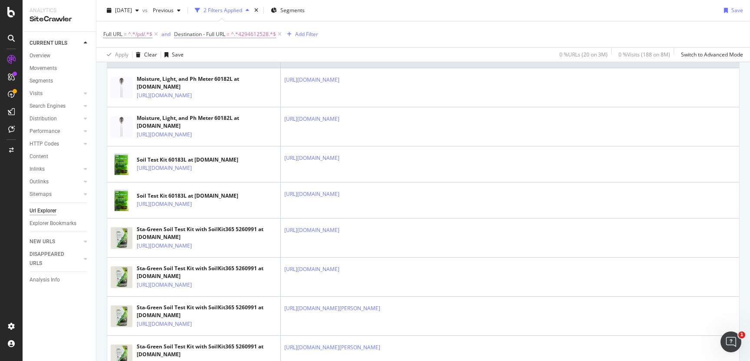
click at [248, 33] on span "^.*4294612528.*$" at bounding box center [253, 34] width 45 height 12
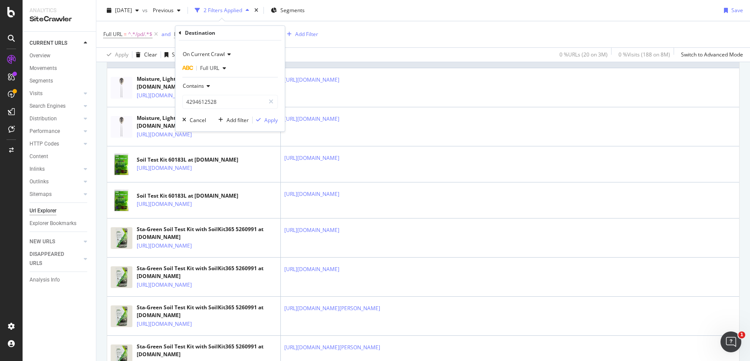
click at [200, 86] on span "Contains" at bounding box center [193, 85] width 21 height 7
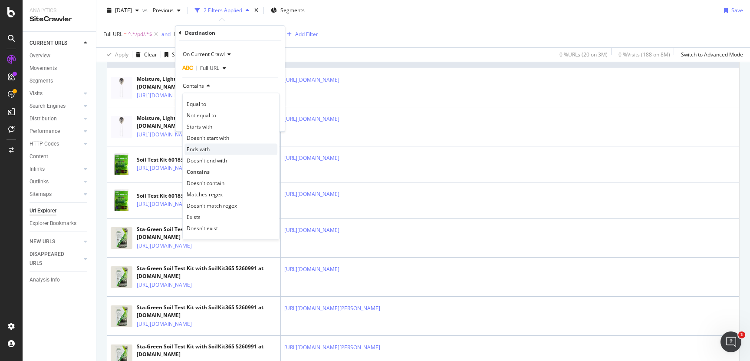
click at [210, 147] on div "Ends with" at bounding box center [231, 149] width 93 height 11
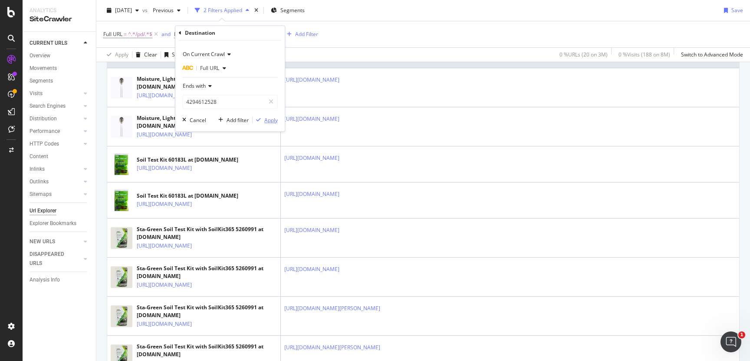
click at [272, 119] on div "Apply" at bounding box center [270, 119] width 13 height 7
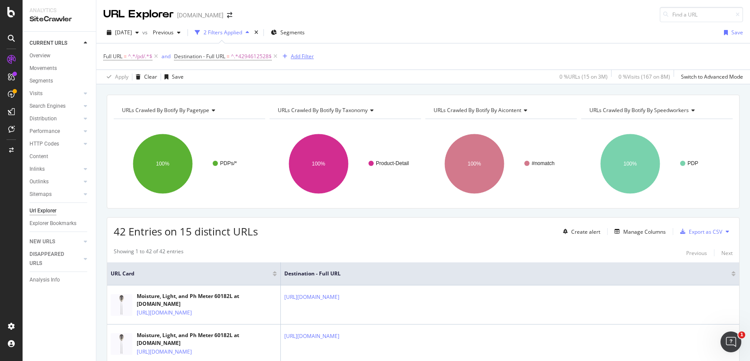
click at [294, 53] on div "Add Filter" at bounding box center [302, 56] width 23 height 7
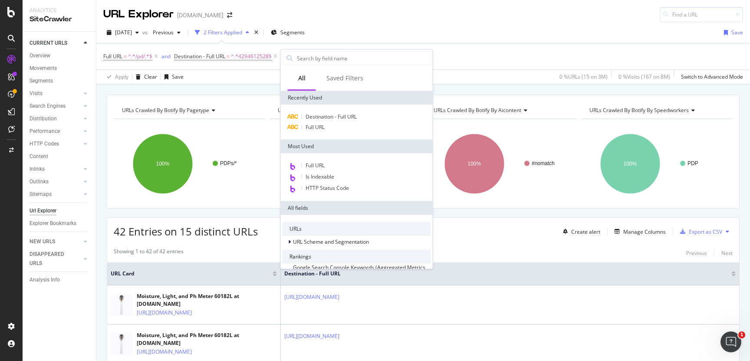
click at [493, 56] on div "Full URL = ^.*/pd/.*$ and Destination - Full URL = ^.*4294612528$ Add Filter" at bounding box center [423, 56] width 640 height 26
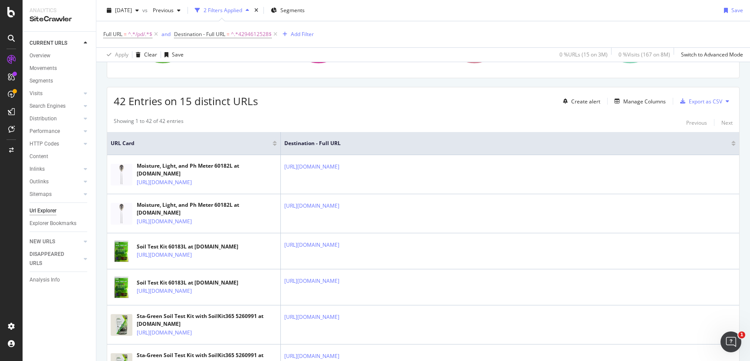
scroll to position [43, 0]
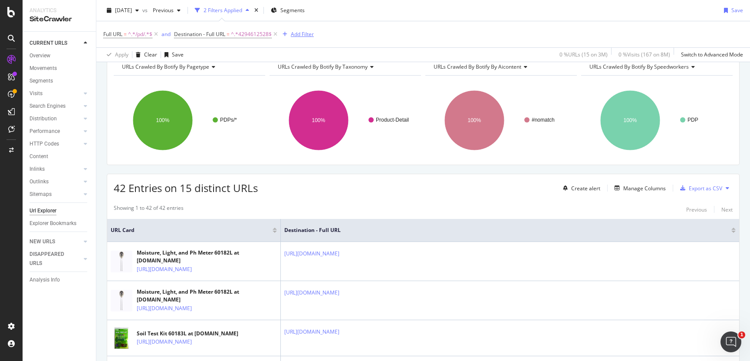
click at [297, 36] on div "Add Filter" at bounding box center [302, 33] width 23 height 7
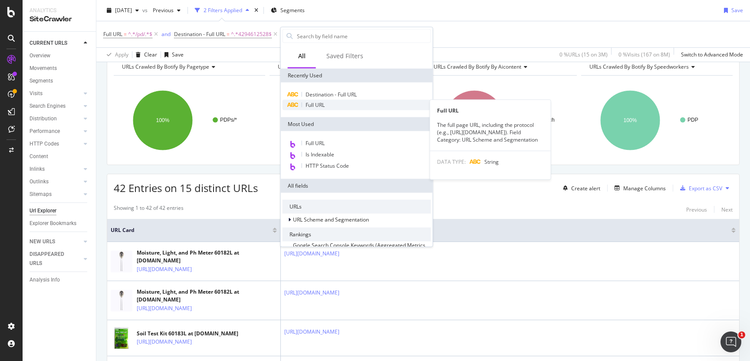
click at [318, 109] on div "Destination - Full URL Full URL Full URL The full page URL, including the proto…" at bounding box center [357, 99] width 152 height 35
click at [320, 102] on span "Full URL" at bounding box center [315, 104] width 19 height 7
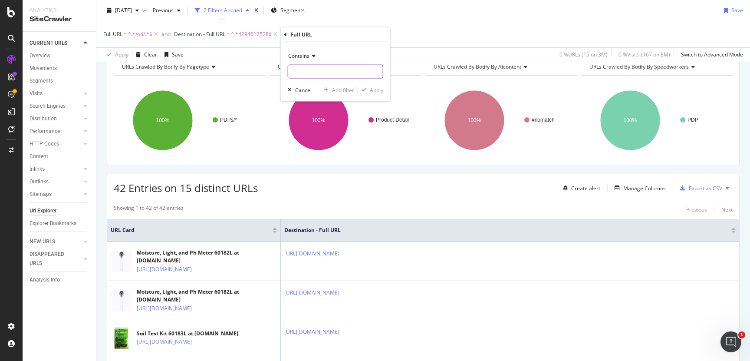
drag, startPoint x: 320, startPoint y: 69, endPoint x: 326, endPoint y: 71, distance: 6.5
click at [320, 68] on input "text" at bounding box center [335, 72] width 95 height 14
type input "/pl/"
click at [373, 91] on div "Apply" at bounding box center [376, 89] width 13 height 7
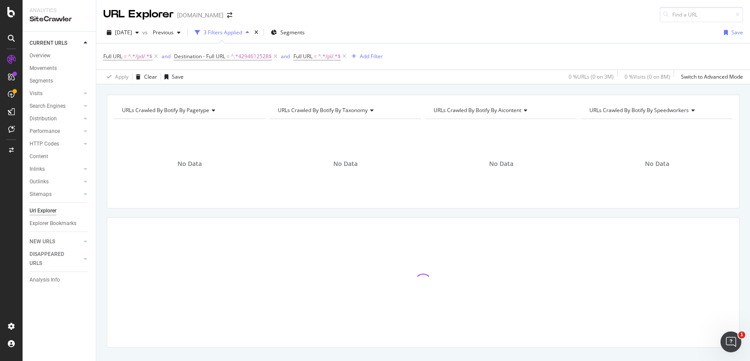
scroll to position [16, 0]
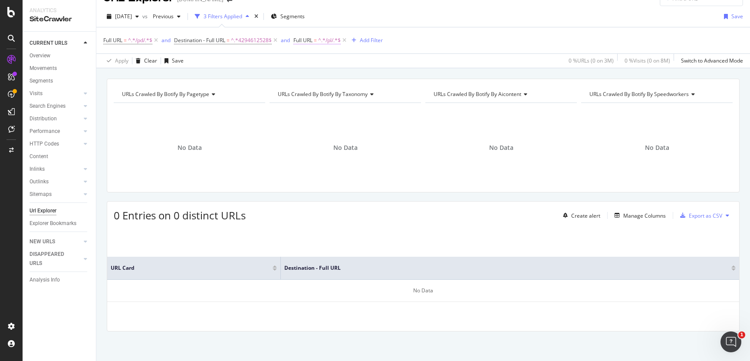
click at [333, 38] on span "^.*/pl/.*$" at bounding box center [329, 40] width 23 height 12
click at [327, 61] on icon at bounding box center [326, 59] width 6 height 5
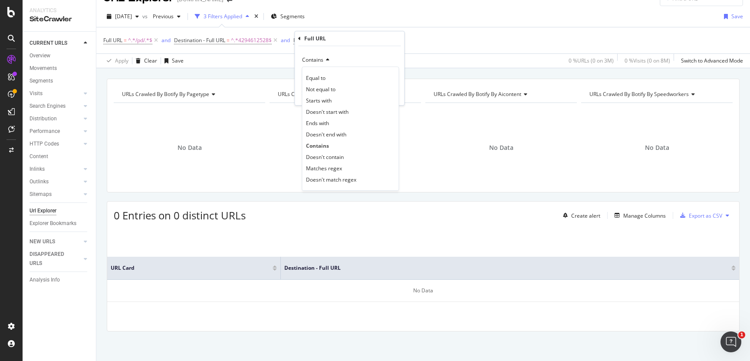
click at [353, 47] on div "Contains Equal to Not equal to Starts with Doesn't start with Ends with Doesn't…" at bounding box center [349, 75] width 109 height 59
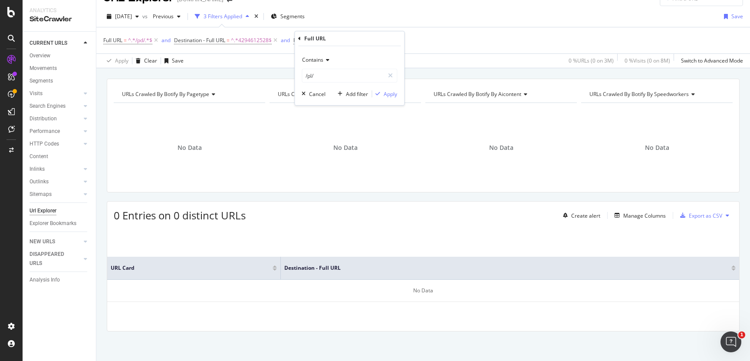
click at [354, 27] on div "Full URL = ^.*/pd/.*$ and Destination - Full URL = ^.*4294612528$ and Full URL …" at bounding box center [423, 40] width 640 height 26
click at [347, 40] on icon at bounding box center [344, 40] width 7 height 9
